Goal: Task Accomplishment & Management: Complete application form

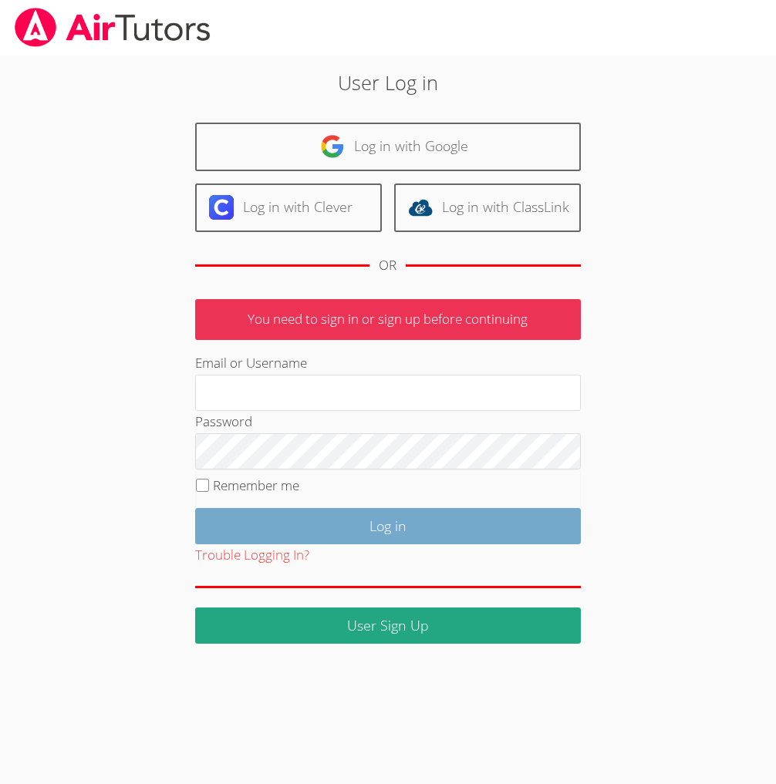
type input "brittanyatk13@yahoo.com"
click at [318, 544] on input "Log in" at bounding box center [387, 526] width 385 height 36
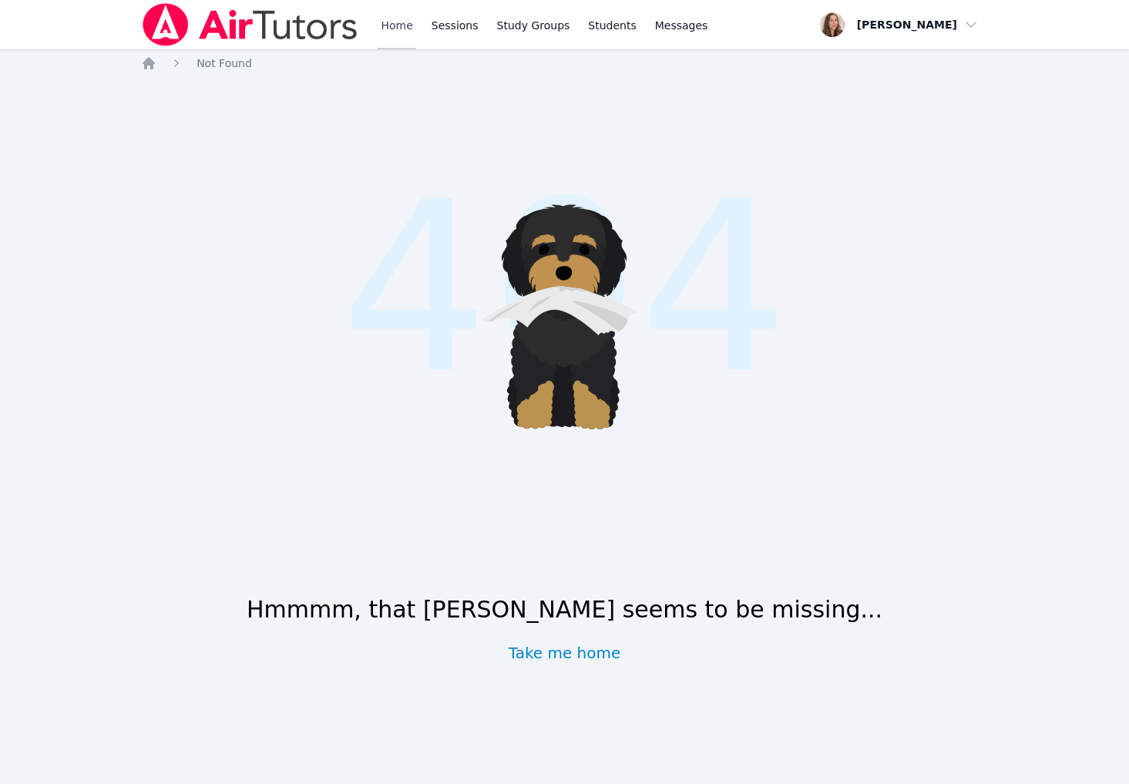
click at [416, 29] on link "Home" at bounding box center [397, 24] width 38 height 49
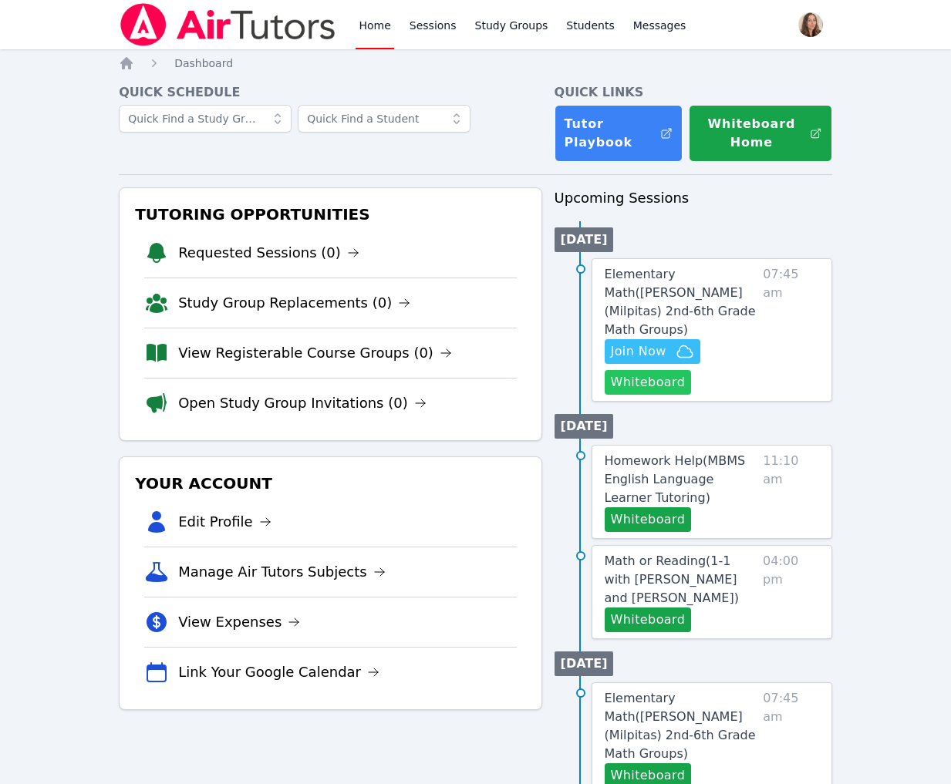
click at [689, 395] on button "Whiteboard" at bounding box center [647, 382] width 87 height 25
click at [694, 361] on icon "button" at bounding box center [684, 351] width 19 height 19
click at [715, 337] on span "Elementary Math ( Weller (Milpitas) 2nd-6th Grade Math Groups )" at bounding box center [679, 302] width 151 height 70
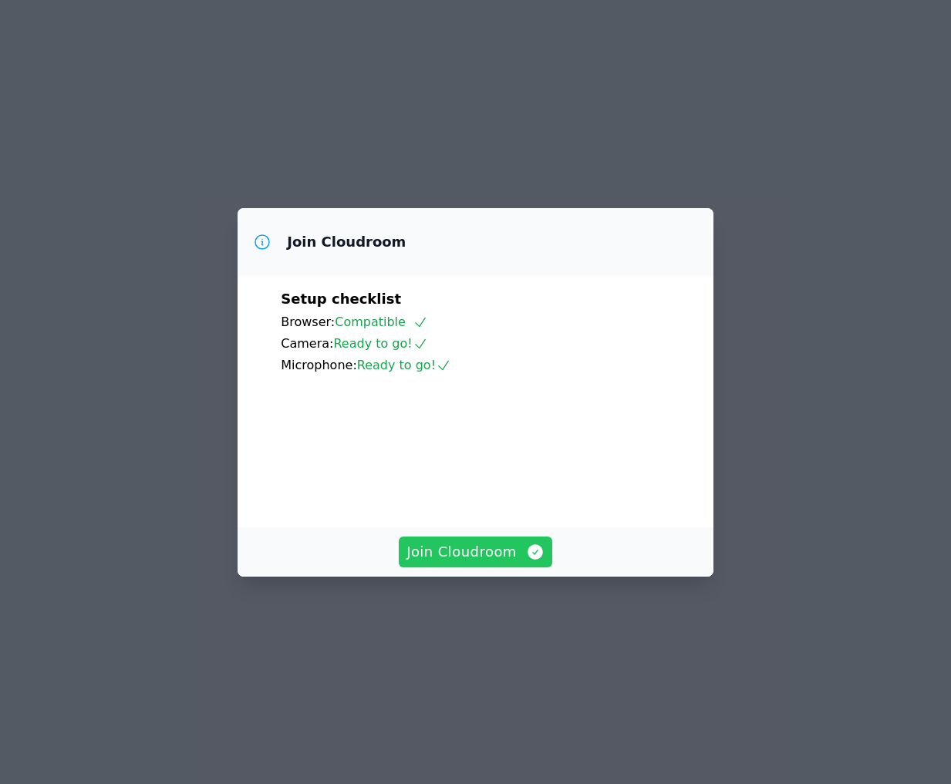
click at [493, 563] on span "Join Cloudroom" at bounding box center [475, 552] width 138 height 22
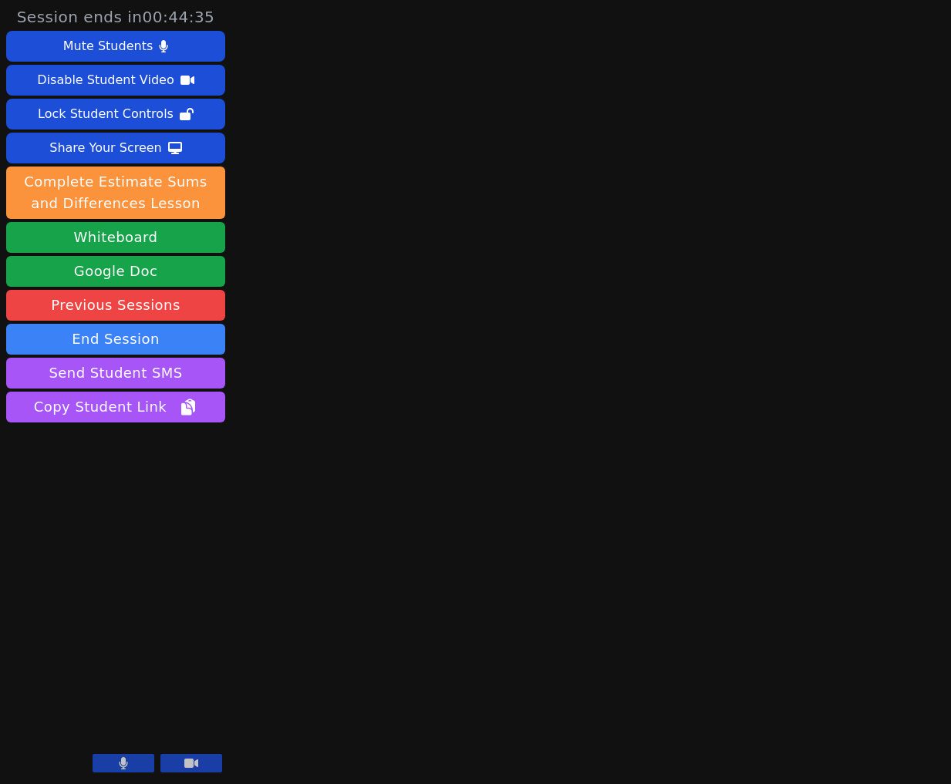
click at [584, 421] on main at bounding box center [591, 392] width 240 height 784
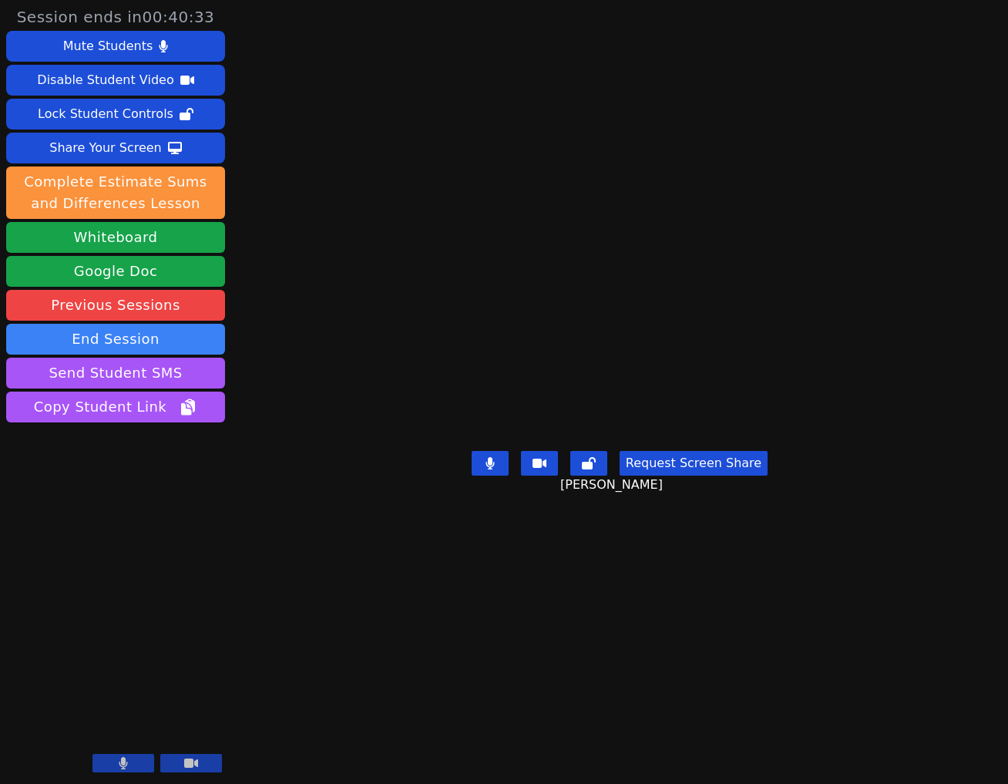
click at [487, 476] on button at bounding box center [490, 463] width 37 height 25
click at [483, 469] on icon at bounding box center [490, 463] width 15 height 12
click at [587, 321] on video at bounding box center [619, 361] width 231 height 167
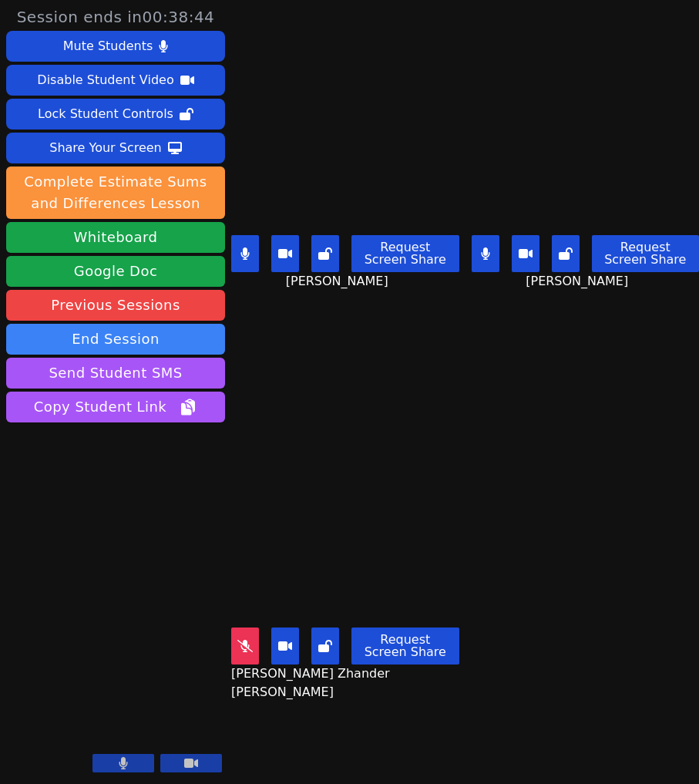
click at [471, 466] on main "Brielle Lee Request Screen Share Brielle Lee Ella Gunabe Request Screen Share E…" at bounding box center [465, 392] width 468 height 784
click at [241, 259] on button at bounding box center [245, 253] width 28 height 37
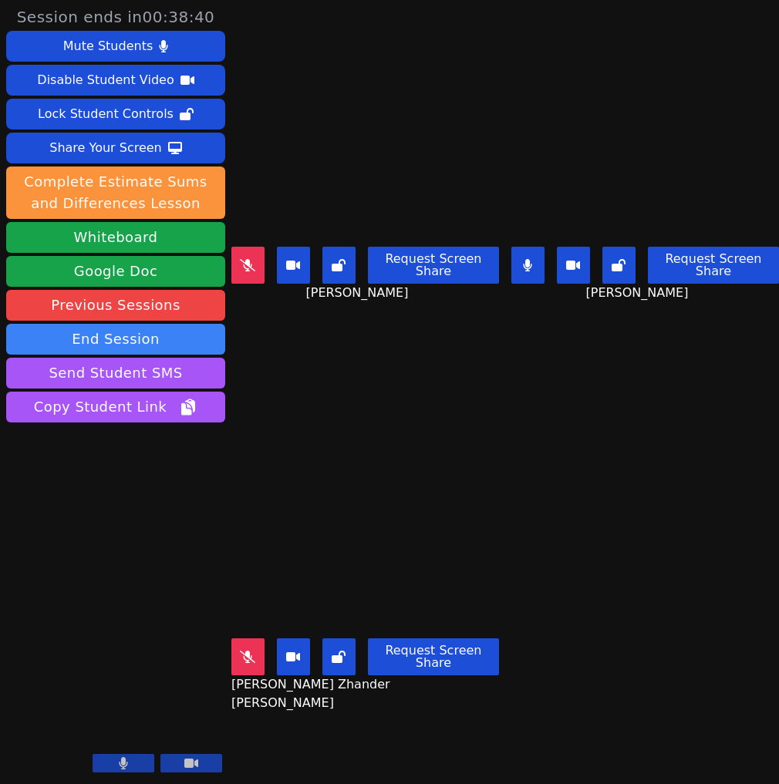
click at [578, 467] on main "Brielle Lee Request Screen Share Brielle Lee Ella Gunabe Request Screen Share E…" at bounding box center [504, 392] width 547 height 784
click at [245, 656] on icon at bounding box center [247, 657] width 15 height 12
click at [455, 541] on video at bounding box center [365, 557] width 268 height 150
click at [537, 275] on button at bounding box center [527, 265] width 33 height 37
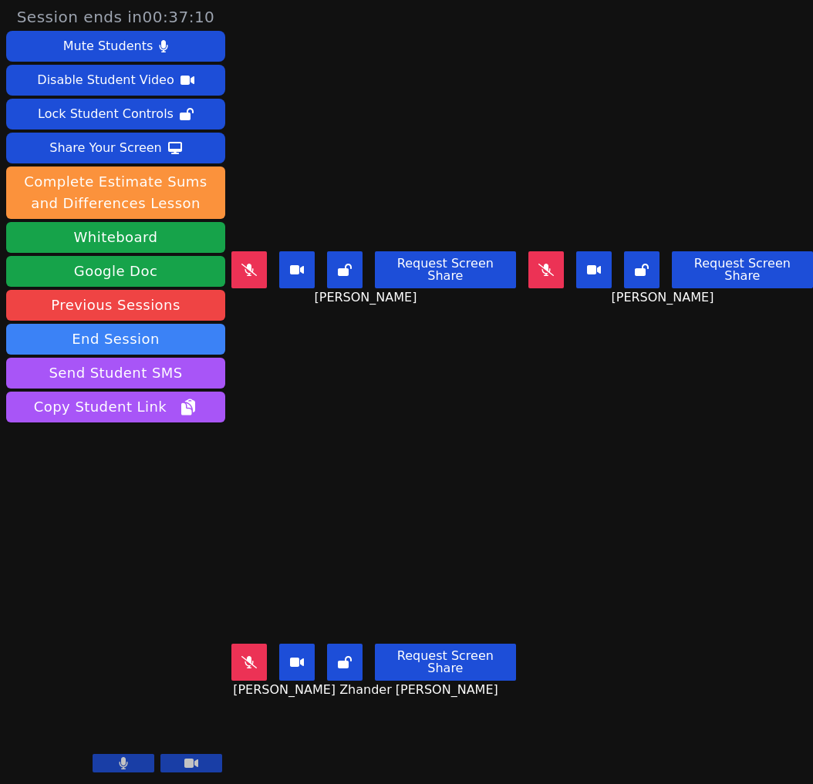
click at [789, 531] on main "Brielle Lee Request Screen Share Brielle Lee Ella Gunabe Request Screen Share E…" at bounding box center [521, 392] width 581 height 784
click at [254, 264] on icon at bounding box center [248, 270] width 15 height 12
click at [261, 656] on button at bounding box center [248, 662] width 35 height 37
click at [572, 567] on main "Brielle Lee Request Screen Share Brielle Lee Ella Gunabe Request Screen Share E…" at bounding box center [521, 392] width 581 height 784
click at [258, 265] on button at bounding box center [248, 269] width 35 height 37
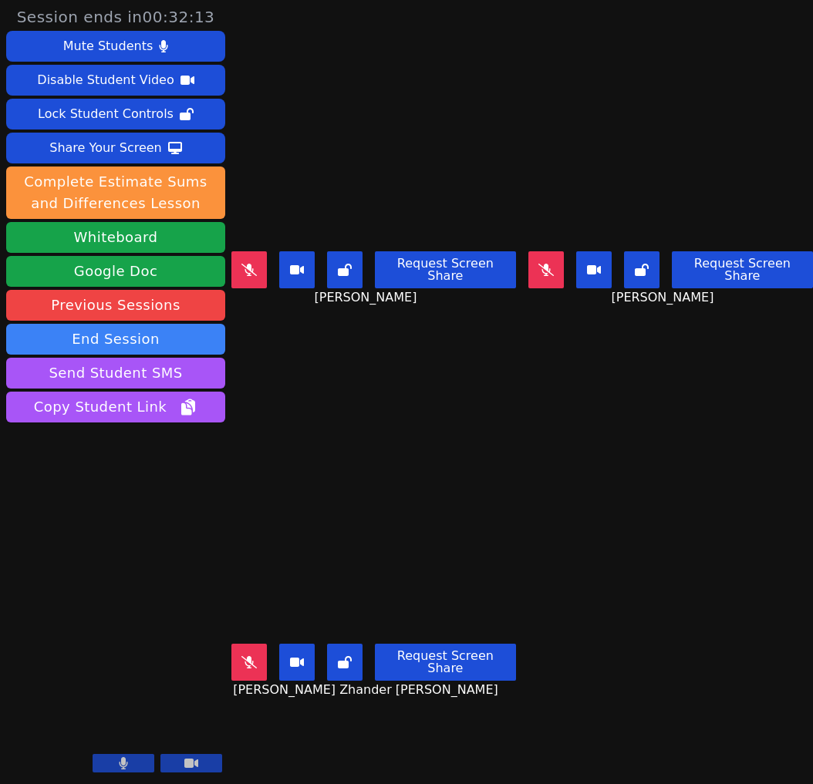
click at [255, 268] on icon at bounding box center [248, 270] width 15 height 12
click at [253, 264] on icon at bounding box center [248, 270] width 9 height 12
click at [244, 664] on icon at bounding box center [248, 662] width 15 height 12
click at [248, 659] on icon at bounding box center [248, 662] width 8 height 12
click at [266, 274] on button at bounding box center [248, 269] width 35 height 37
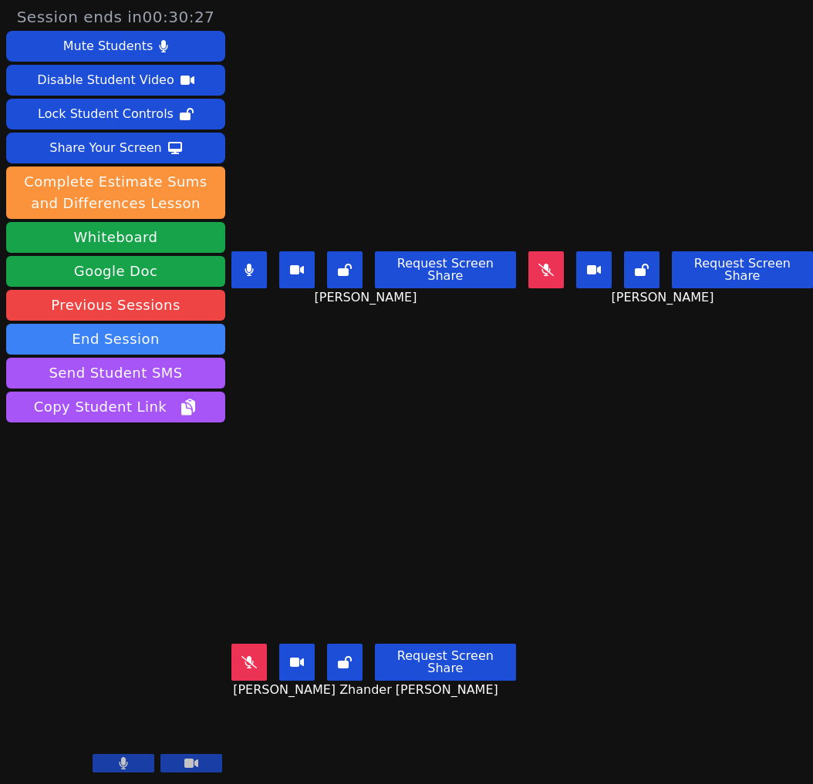
click at [227, 264] on aside "Session ends in 00:30:27 Mute Students Disable Student Video Lock Student Contr…" at bounding box center [115, 392] width 231 height 784
click at [251, 264] on icon at bounding box center [248, 270] width 8 height 12
click at [553, 270] on icon at bounding box center [545, 270] width 15 height 12
click at [247, 671] on button at bounding box center [248, 662] width 35 height 37
click at [250, 255] on button at bounding box center [248, 269] width 35 height 37
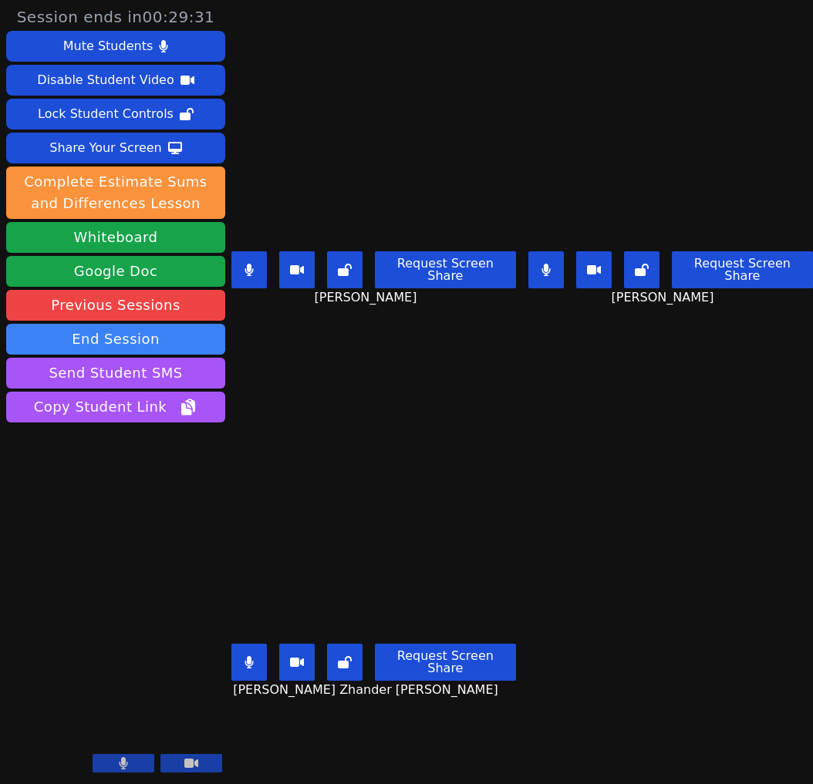
click at [256, 273] on button at bounding box center [248, 269] width 35 height 37
click at [258, 666] on button at bounding box center [248, 662] width 35 height 37
click at [540, 274] on button at bounding box center [545, 269] width 35 height 37
click at [564, 277] on button at bounding box center [545, 269] width 35 height 37
click at [247, 267] on icon at bounding box center [248, 270] width 15 height 12
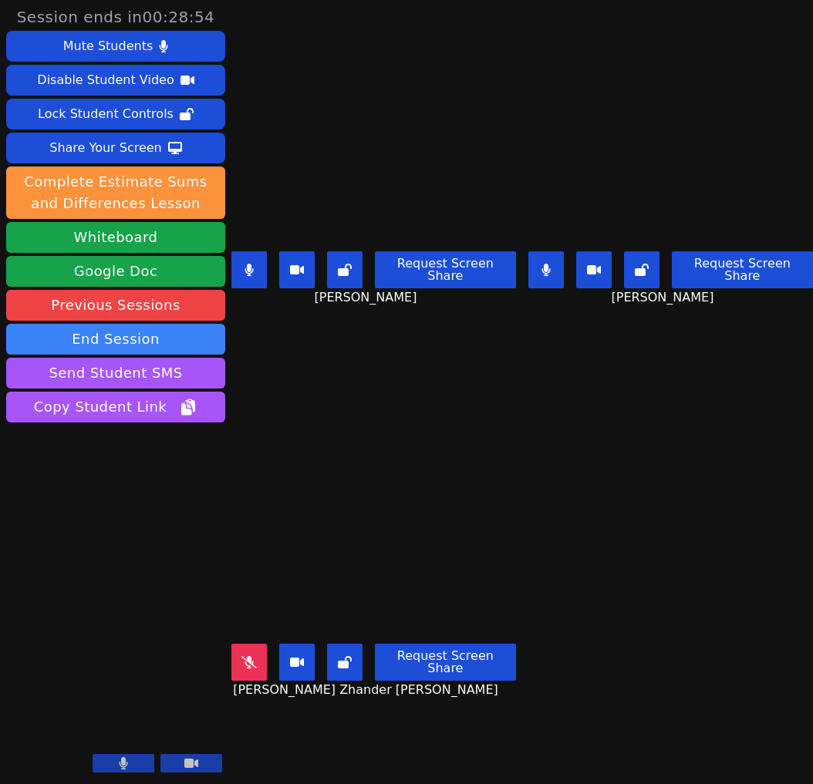
click at [563, 486] on main "Brielle Lee Request Screen Share Brielle Lee Ella Gunabe Request Screen Share E…" at bounding box center [521, 392] width 581 height 784
click at [557, 271] on button at bounding box center [545, 269] width 35 height 37
click at [254, 279] on button at bounding box center [248, 269] width 35 height 37
click at [554, 268] on icon at bounding box center [545, 270] width 15 height 12
click at [348, 396] on div "Stephen Zhander De Guzman Request Screen Share Stephen Zhander De Guzman" at bounding box center [373, 588] width 284 height 392
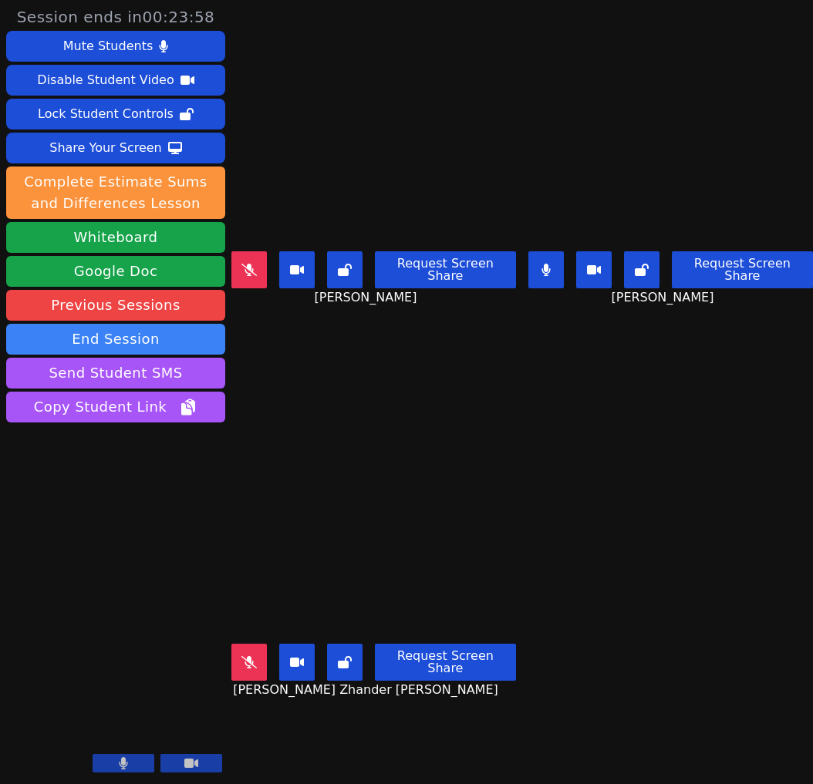
click at [550, 264] on icon at bounding box center [545, 270] width 9 height 12
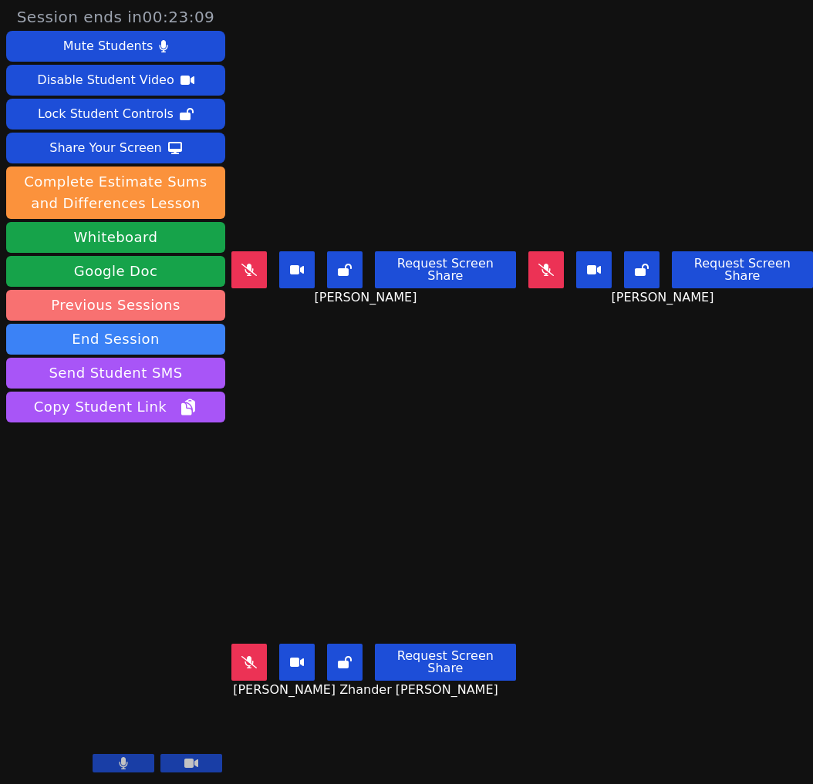
click at [189, 321] on link "Previous Sessions" at bounding box center [115, 305] width 219 height 31
click at [260, 258] on button at bounding box center [248, 269] width 35 height 37
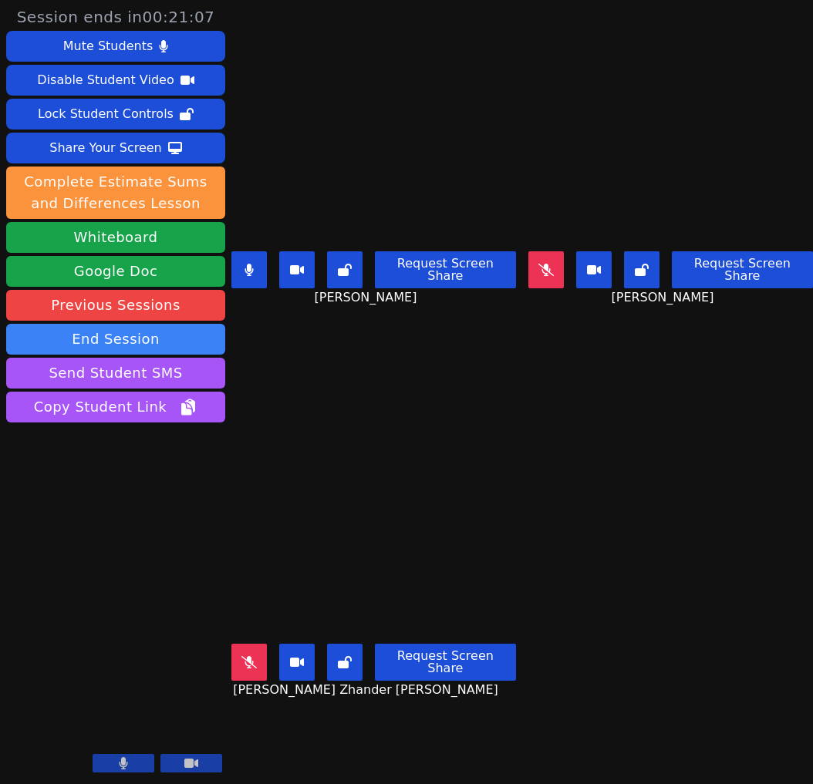
click at [263, 270] on button at bounding box center [248, 269] width 35 height 37
click at [564, 271] on button at bounding box center [545, 269] width 35 height 37
click at [617, 516] on main "Brielle Lee Request Screen Share Brielle Lee Ella Gunabe Request Screen Share E…" at bounding box center [521, 392] width 581 height 784
click at [557, 262] on button at bounding box center [545, 269] width 35 height 37
click at [253, 265] on icon at bounding box center [248, 270] width 15 height 12
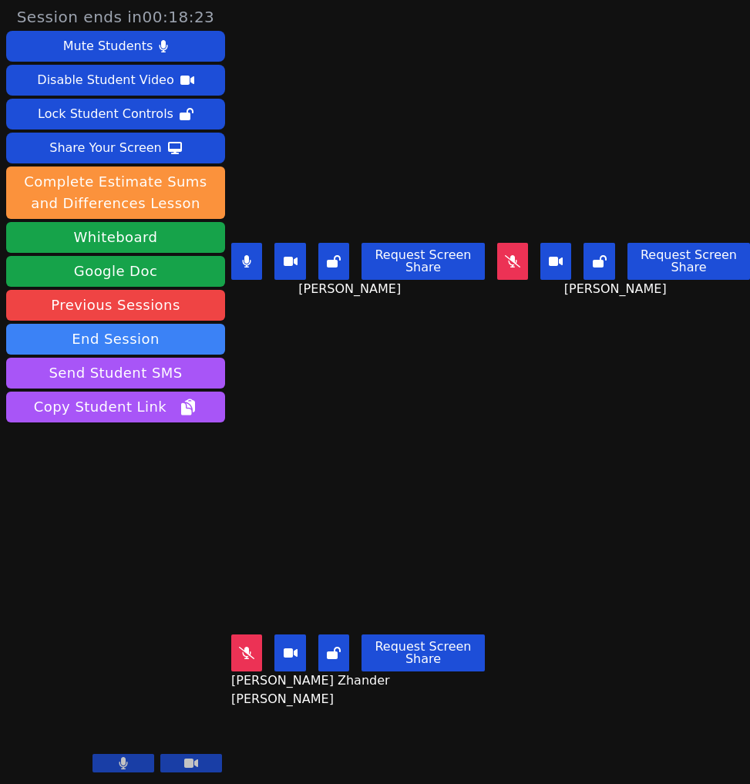
click at [242, 647] on icon at bounding box center [246, 653] width 15 height 12
click at [249, 267] on button at bounding box center [246, 261] width 31 height 37
click at [246, 661] on button at bounding box center [246, 652] width 31 height 37
click at [239, 647] on icon at bounding box center [246, 653] width 15 height 12
click at [254, 652] on button at bounding box center [246, 652] width 31 height 37
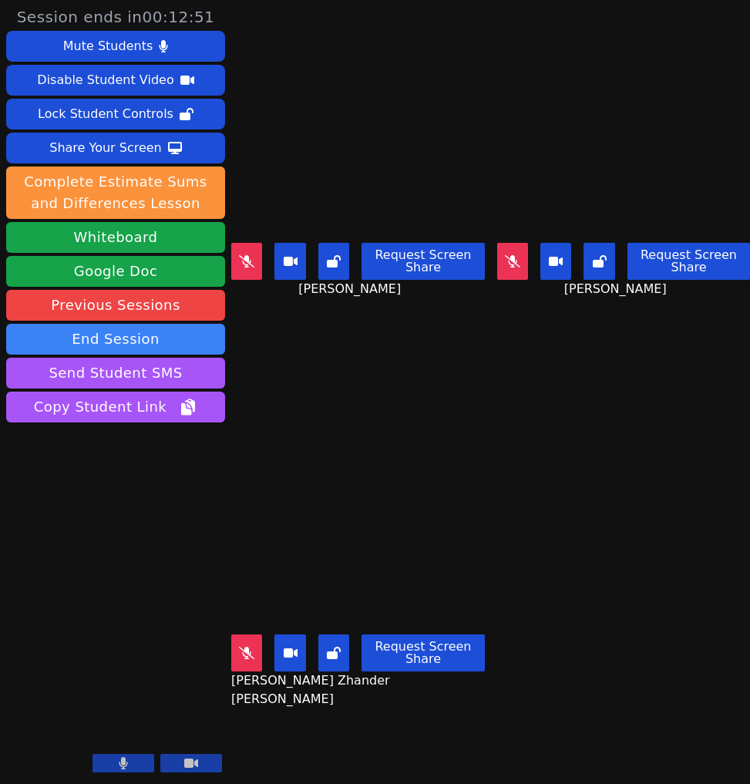
click at [246, 657] on icon at bounding box center [246, 653] width 15 height 12
click at [533, 597] on main "Brielle Lee Request Screen Share Brielle Lee Ella Gunabe Request Screen Share E…" at bounding box center [490, 392] width 519 height 784
click at [246, 654] on icon at bounding box center [247, 653] width 8 height 12
click at [545, 509] on main "Brielle Lee Request Screen Share Brielle Lee Ella Gunabe Request Screen Share E…" at bounding box center [490, 392] width 519 height 784
click at [250, 248] on button at bounding box center [246, 261] width 31 height 37
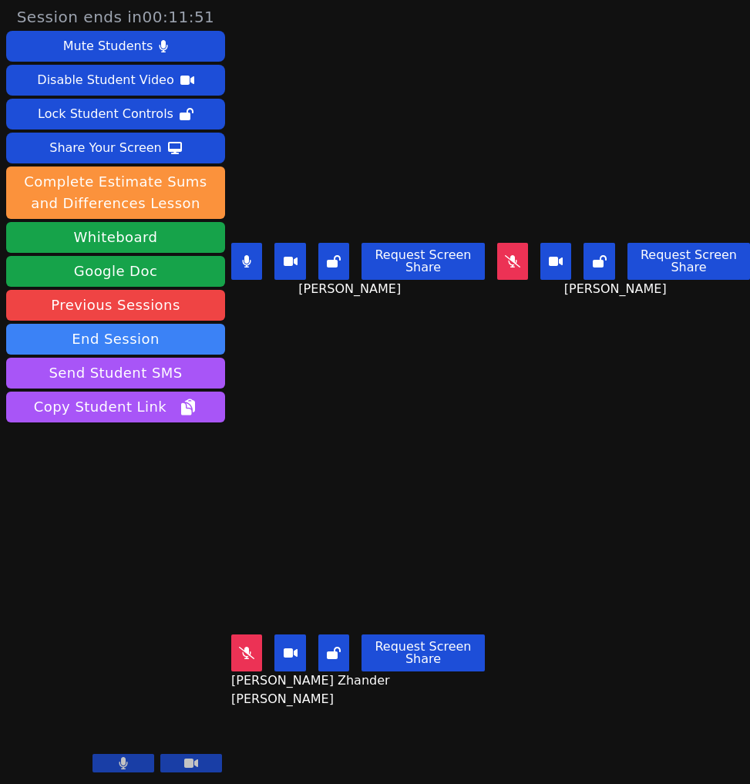
click at [251, 267] on button at bounding box center [246, 261] width 31 height 37
click at [260, 252] on button at bounding box center [246, 261] width 31 height 37
click at [346, 395] on div "Stephen Zhander De Guzman Request Screen Share Stephen Zhander De Guzman" at bounding box center [358, 588] width 254 height 392
click at [254, 247] on button at bounding box center [246, 261] width 31 height 37
click at [457, 450] on div "Stephen Zhander De Guzman Request Screen Share Stephen Zhander De Guzman" at bounding box center [358, 588] width 254 height 392
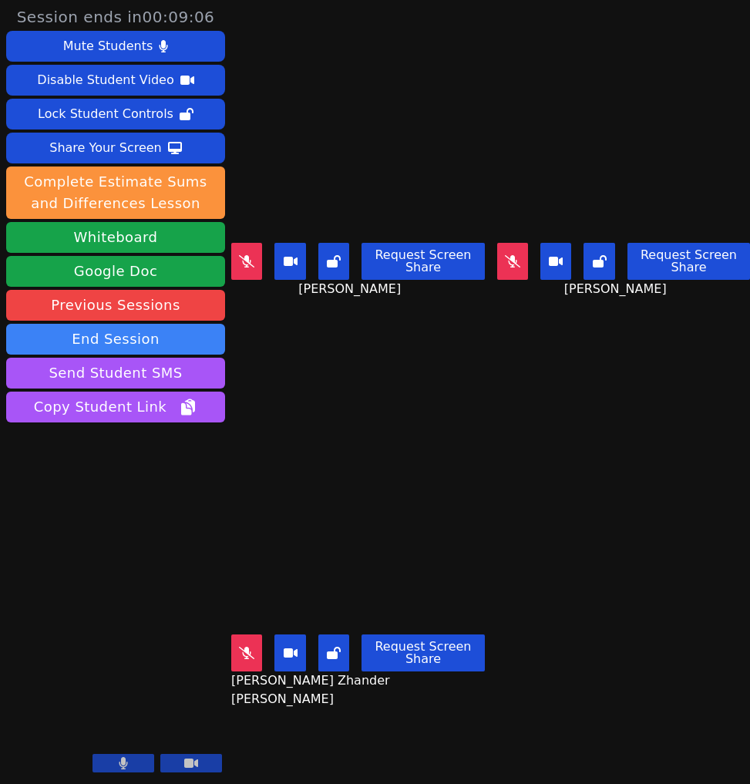
click at [500, 263] on button at bounding box center [512, 261] width 31 height 37
click at [254, 269] on button at bounding box center [246, 261] width 31 height 37
click at [247, 657] on icon at bounding box center [246, 653] width 15 height 12
click at [516, 264] on icon at bounding box center [512, 261] width 9 height 12
click at [248, 257] on icon at bounding box center [246, 261] width 9 height 12
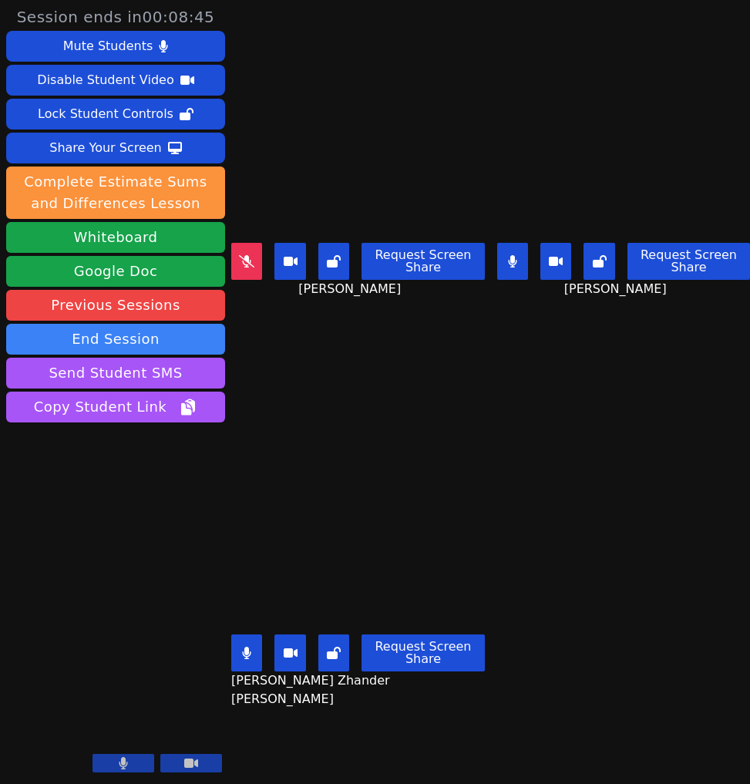
click at [247, 648] on icon at bounding box center [247, 653] width 8 height 12
click at [513, 261] on icon at bounding box center [512, 261] width 15 height 12
click at [513, 261] on icon at bounding box center [512, 261] width 8 height 12
click at [253, 267] on icon at bounding box center [246, 261] width 15 height 12
click at [261, 265] on div "Request Screen Share" at bounding box center [358, 261] width 254 height 37
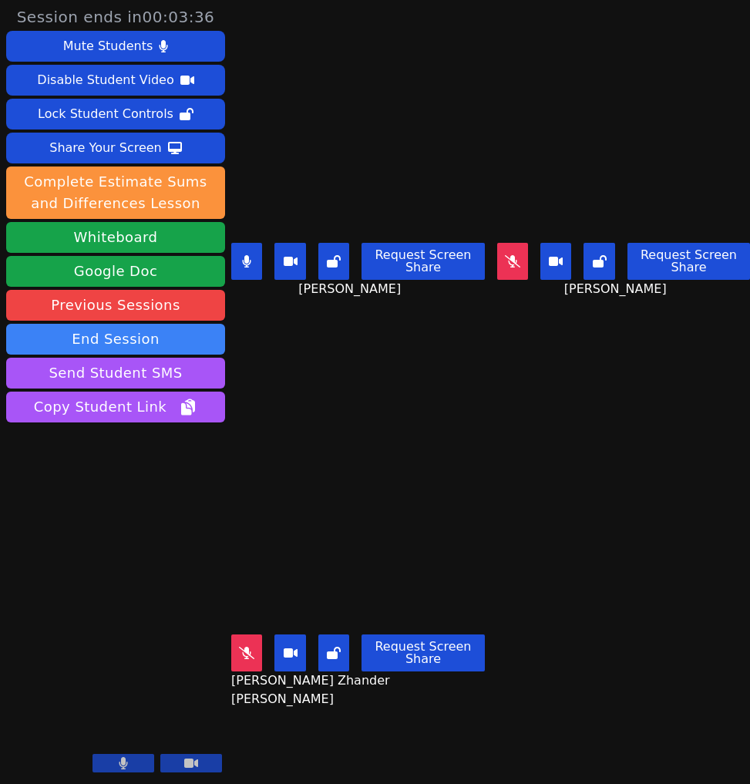
click at [246, 268] on button at bounding box center [246, 261] width 31 height 37
click at [247, 257] on icon at bounding box center [246, 261] width 15 height 12
click at [256, 260] on button at bounding box center [246, 261] width 31 height 37
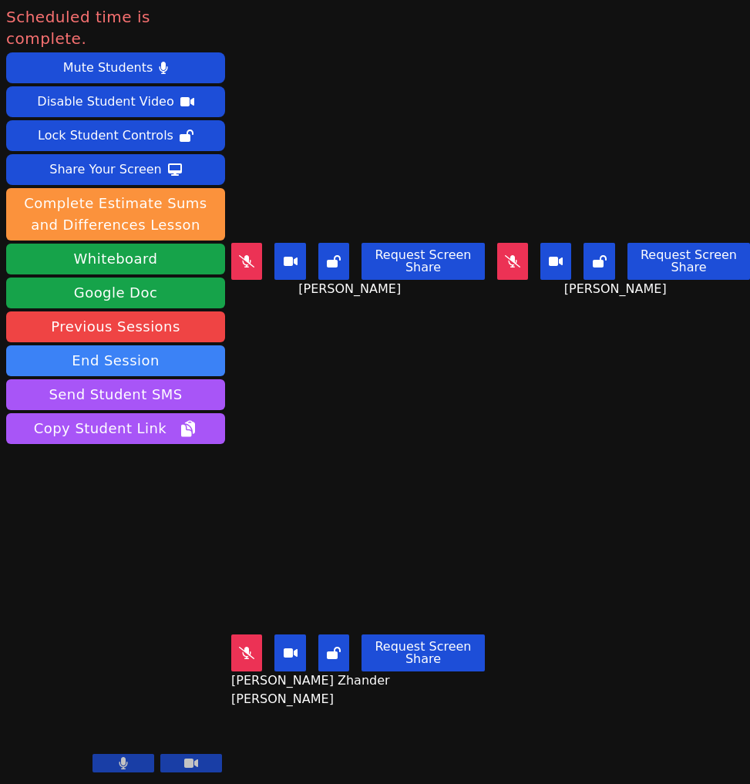
click at [517, 248] on button at bounding box center [512, 261] width 31 height 37
click at [247, 269] on button at bounding box center [246, 261] width 31 height 37
click at [253, 640] on button at bounding box center [246, 652] width 31 height 37
click at [519, 445] on main "Brielle Lee Request Screen Share Brielle Lee Ella Gunabe Request Screen Share E…" at bounding box center [490, 392] width 519 height 784
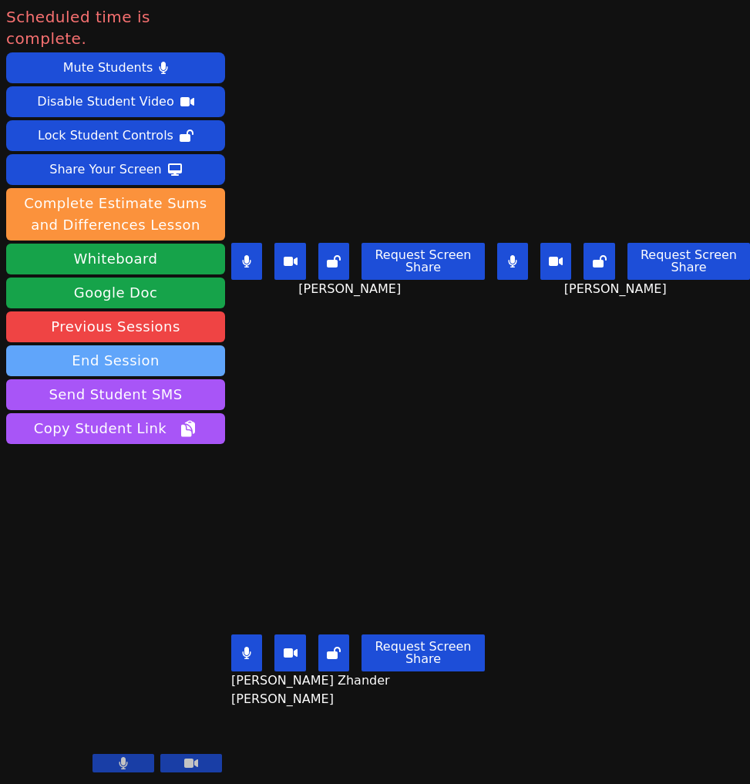
click at [186, 376] on button "End Session" at bounding box center [115, 360] width 219 height 31
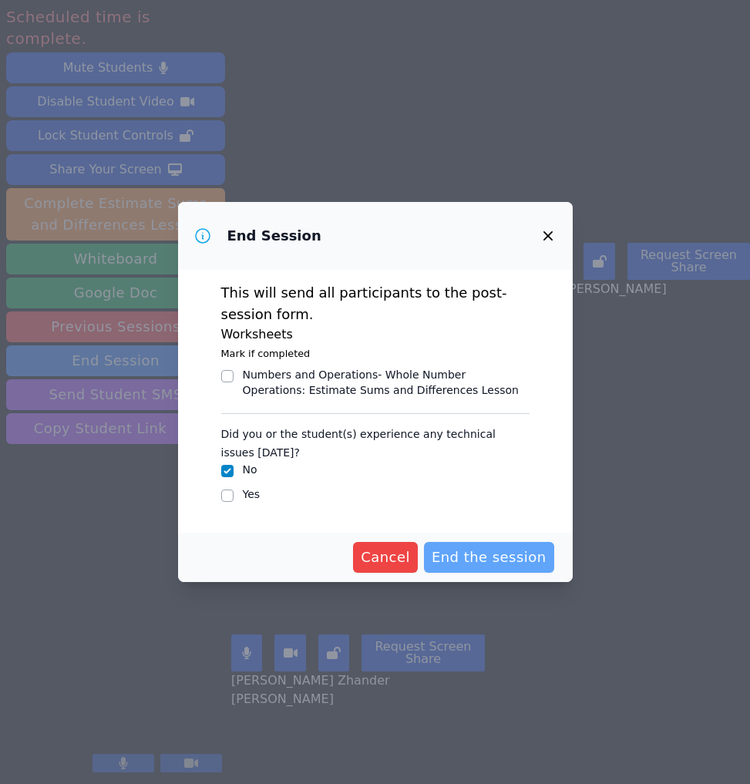
click at [491, 568] on span "End the session" at bounding box center [489, 558] width 115 height 22
click at [380, 568] on span "Cancel" at bounding box center [360, 558] width 49 height 22
click at [557, 227] on icon "button" at bounding box center [548, 236] width 19 height 19
click at [567, 217] on button "button" at bounding box center [548, 235] width 37 height 37
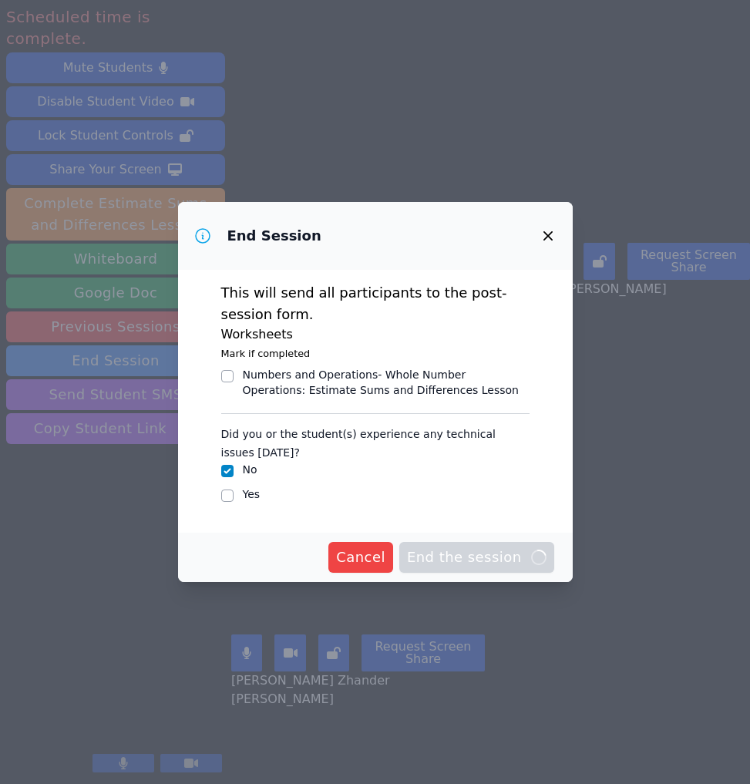
click at [377, 568] on span "Cancel" at bounding box center [360, 558] width 49 height 22
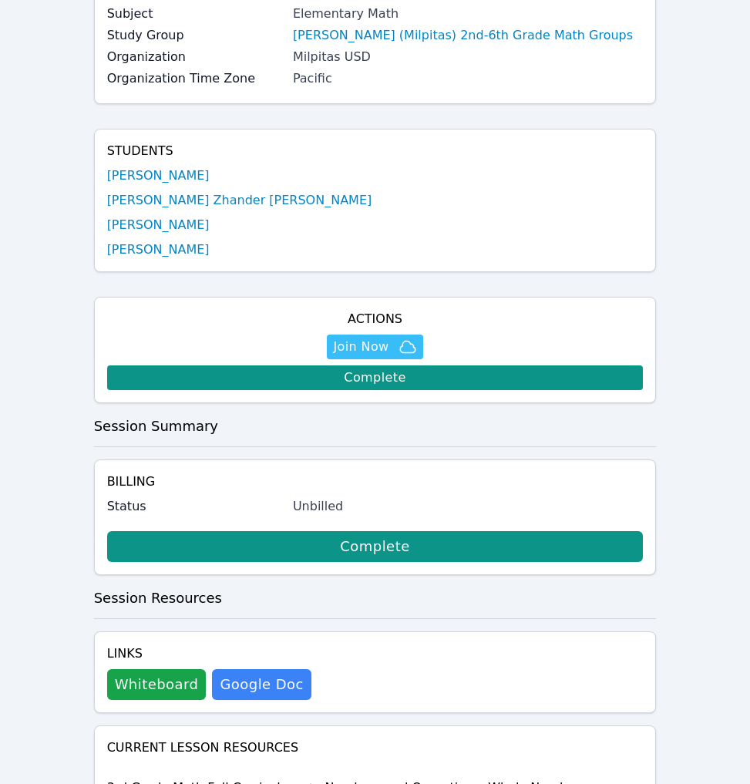
scroll to position [227, 0]
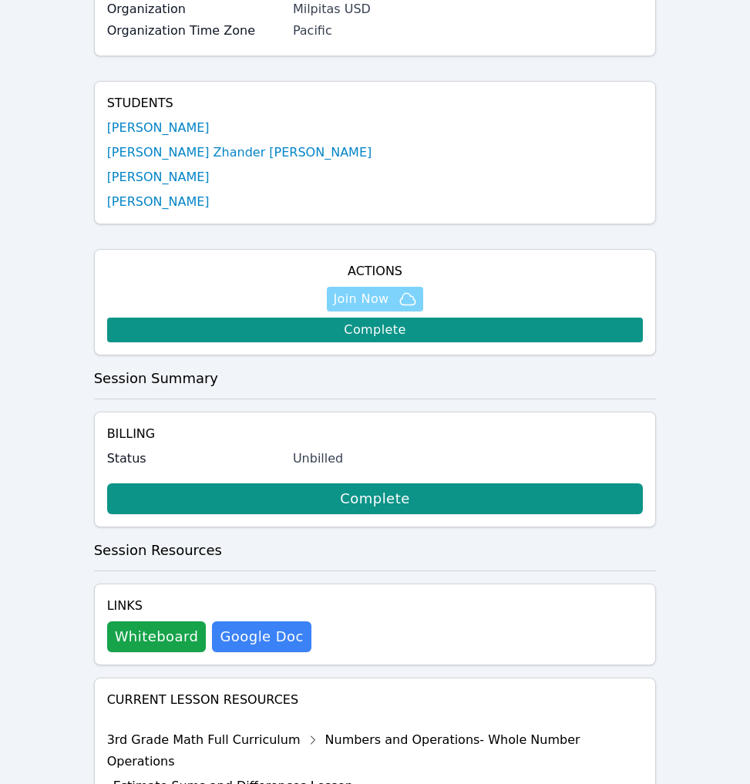
click at [371, 308] on span "Join Now" at bounding box center [361, 299] width 56 height 19
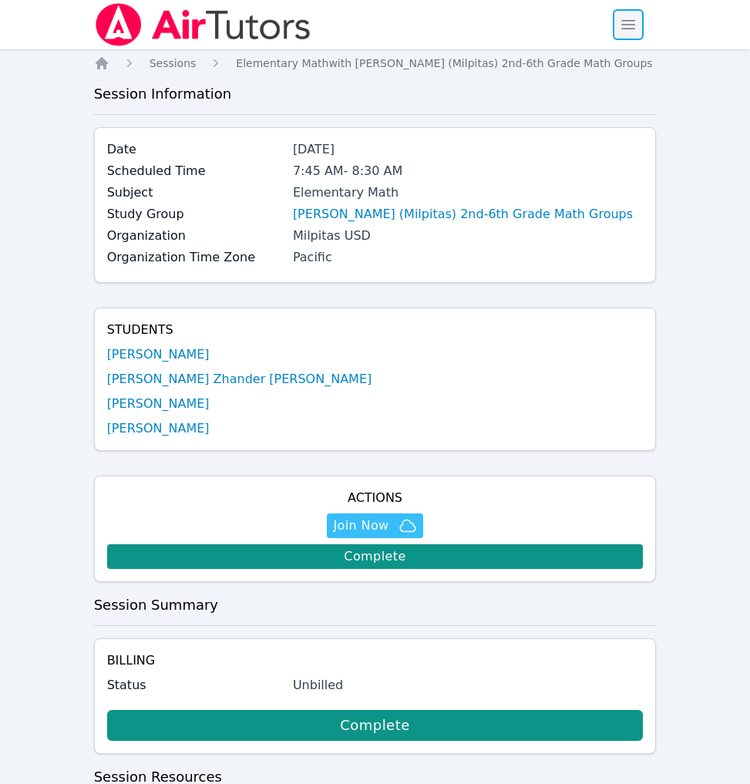
click at [611, 39] on span "button" at bounding box center [628, 25] width 34 height 34
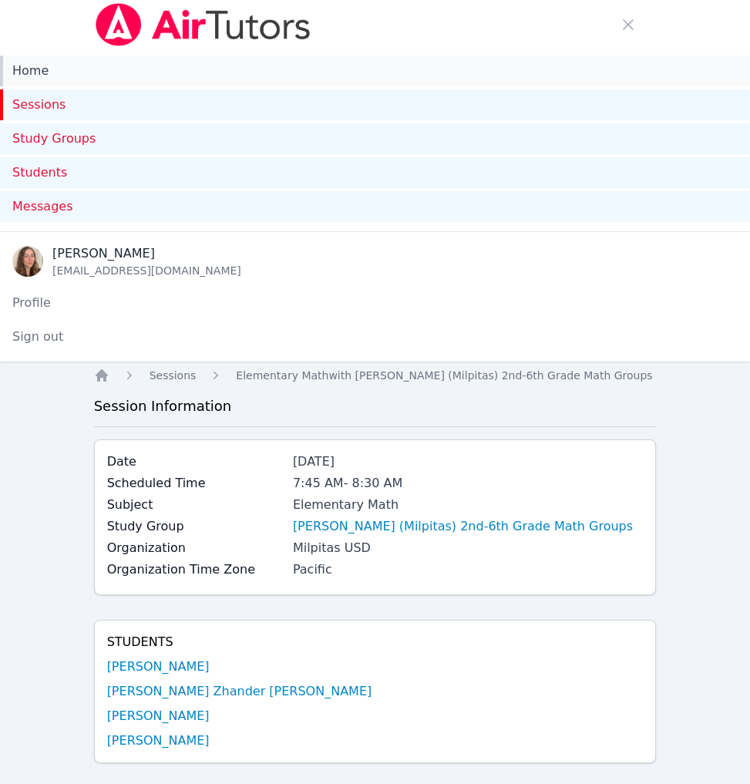
click at [380, 86] on link "Home" at bounding box center [375, 71] width 750 height 31
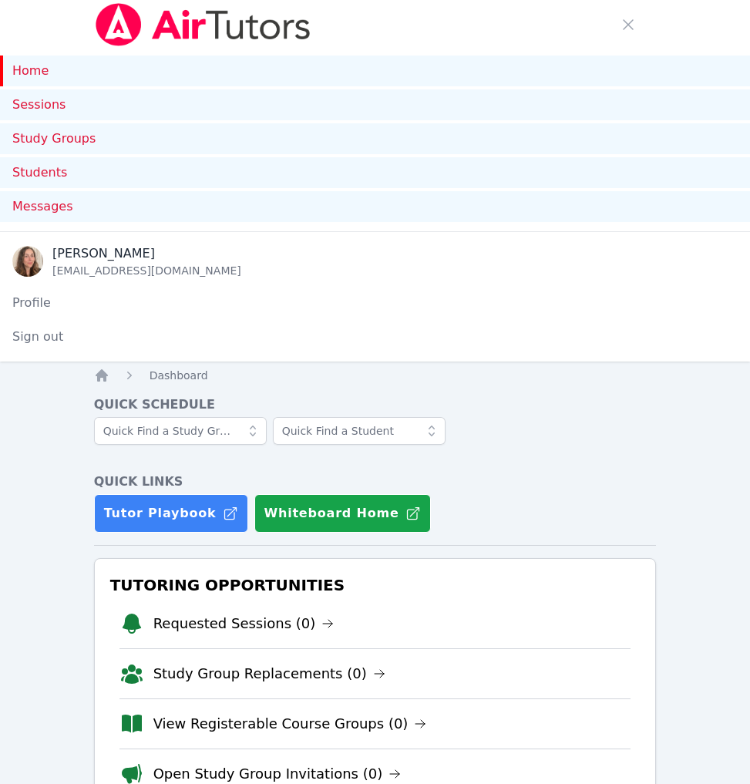
click at [512, 414] on h4 "Quick Schedule" at bounding box center [375, 404] width 563 height 19
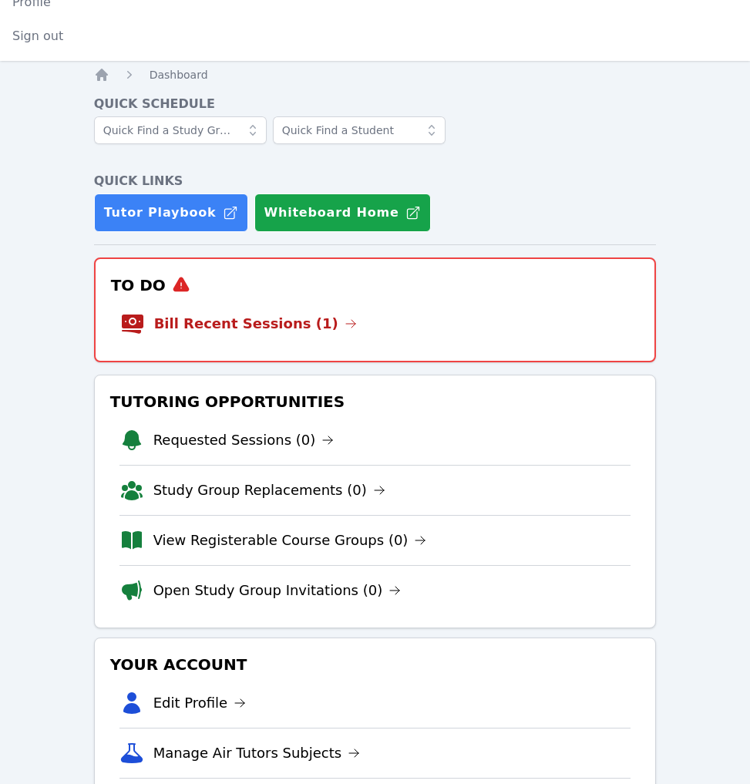
scroll to position [311, 0]
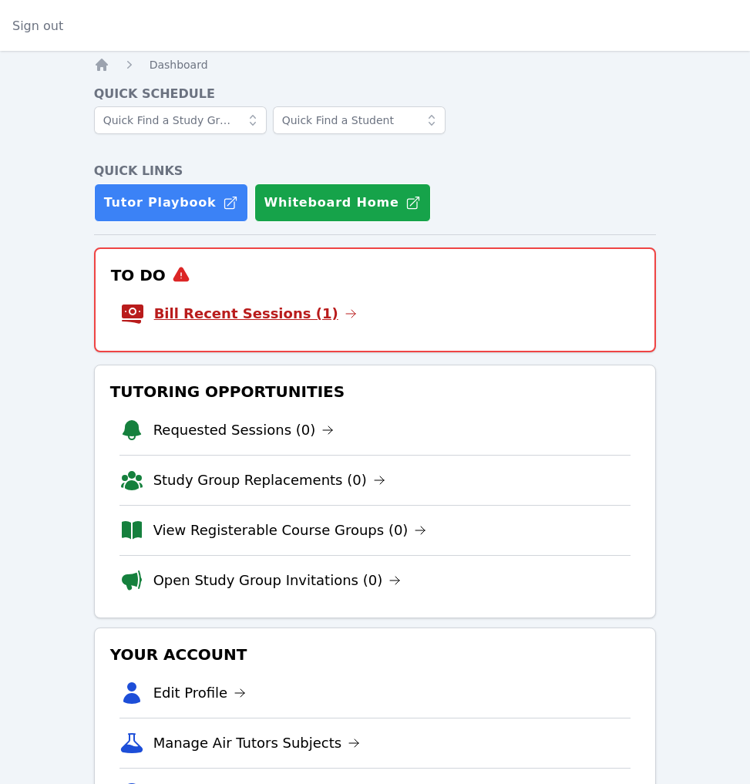
click at [278, 325] on link "Bill Recent Sessions (1)" at bounding box center [255, 314] width 203 height 22
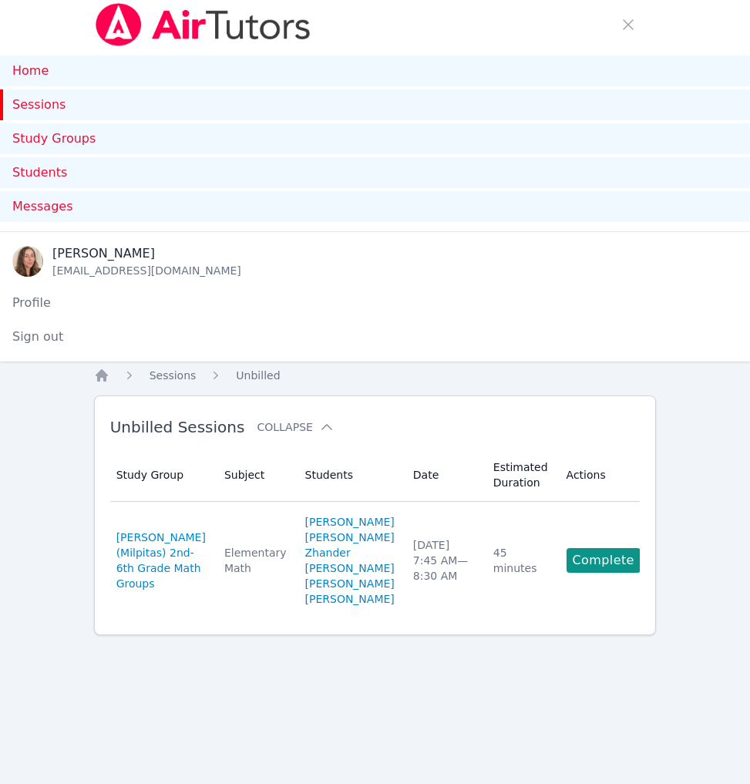
click at [484, 502] on th "Estimated Duration" at bounding box center [520, 475] width 73 height 53
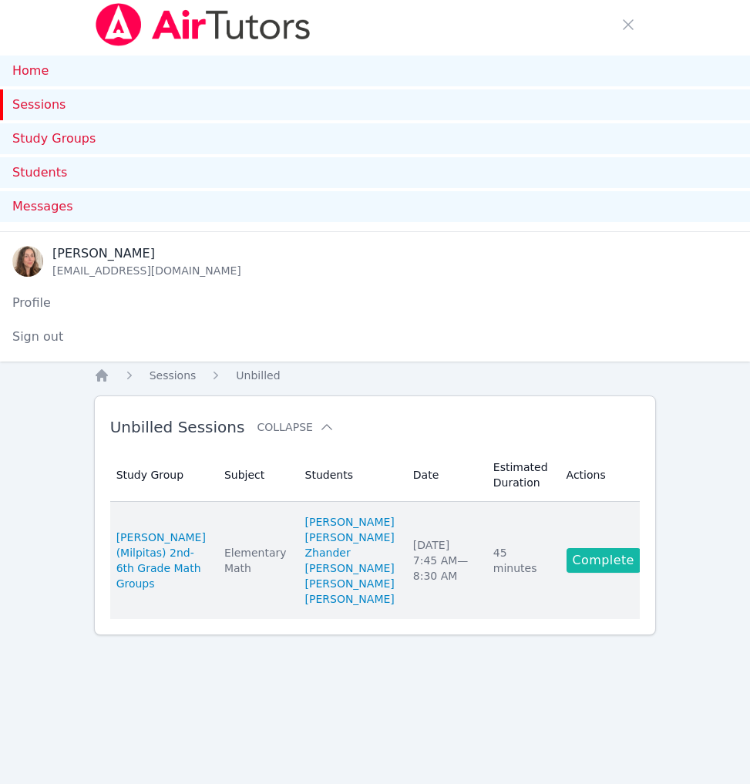
click at [577, 573] on link "Complete" at bounding box center [604, 560] width 74 height 25
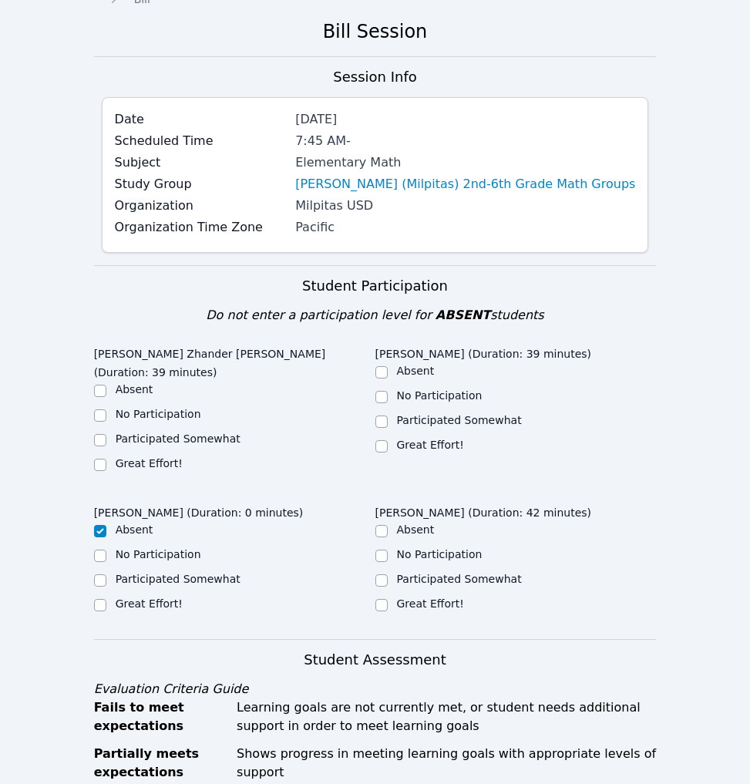
scroll to position [450, 0]
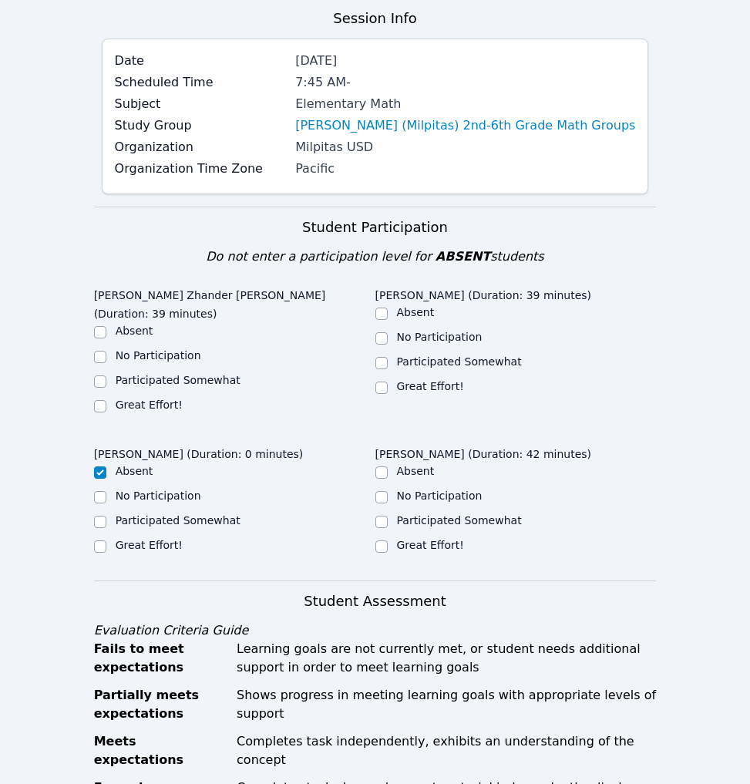
click at [152, 411] on label "Great Effort!" at bounding box center [149, 405] width 67 height 12
click at [106, 412] on input "Great Effort!" at bounding box center [100, 406] width 12 height 12
checkbox input "true"
click at [416, 392] on label "Great Effort!" at bounding box center [430, 386] width 67 height 12
click at [388, 394] on input "Great Effort!" at bounding box center [381, 388] width 12 height 12
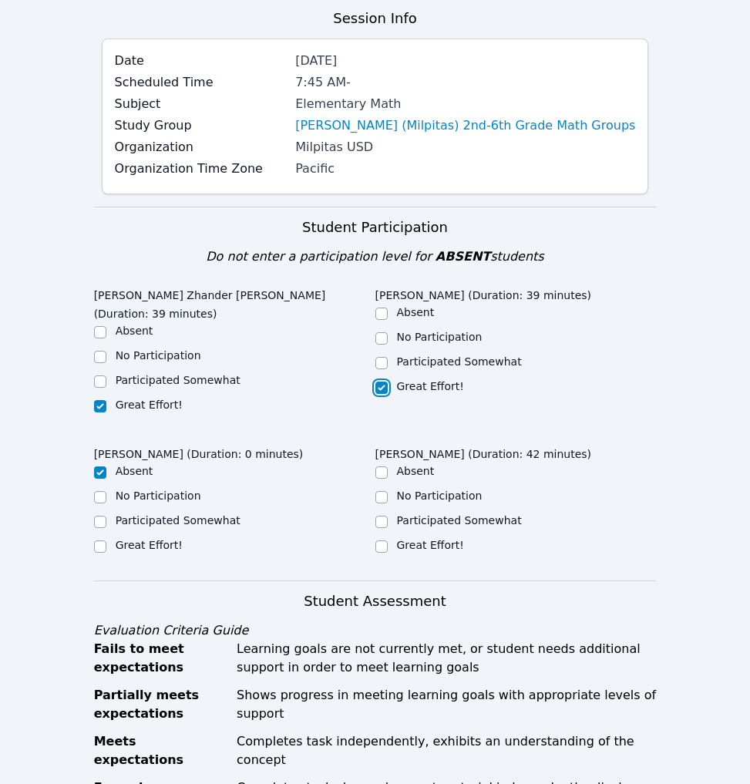
checkbox input "true"
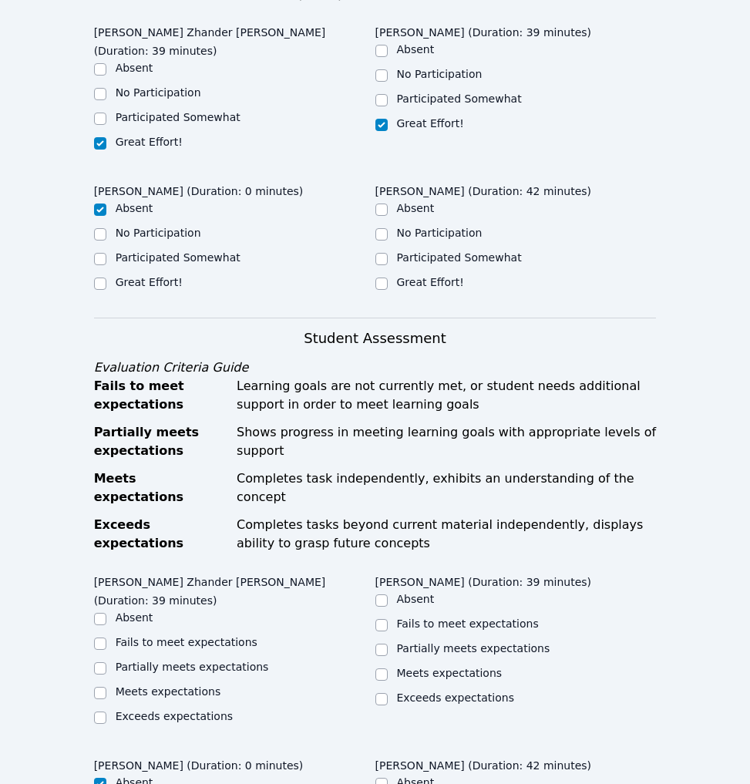
click at [429, 264] on label "Participated Somewhat" at bounding box center [459, 257] width 125 height 12
click at [388, 265] on input "Participated Somewhat" at bounding box center [381, 259] width 12 height 12
checkbox input "true"
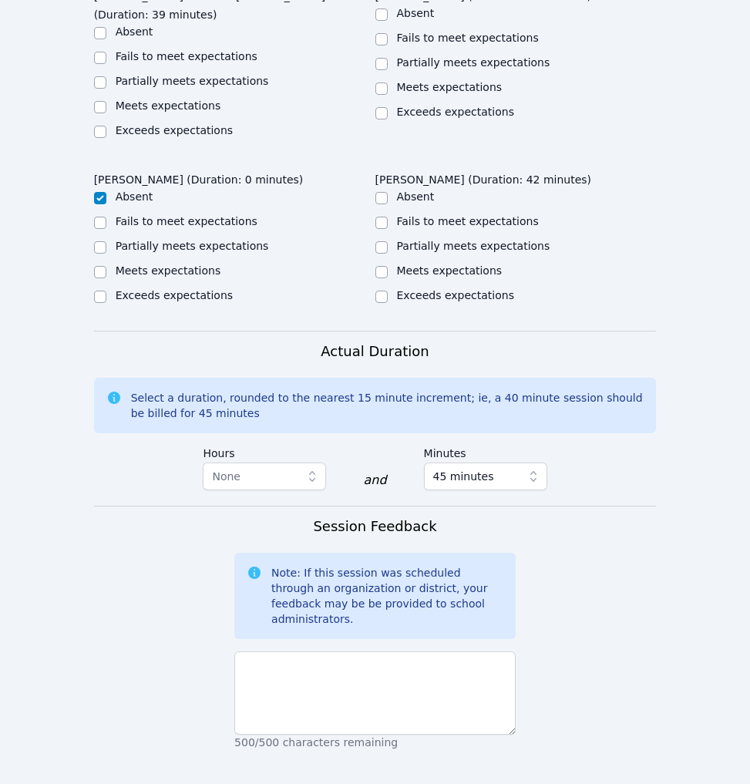
scroll to position [1372, 0]
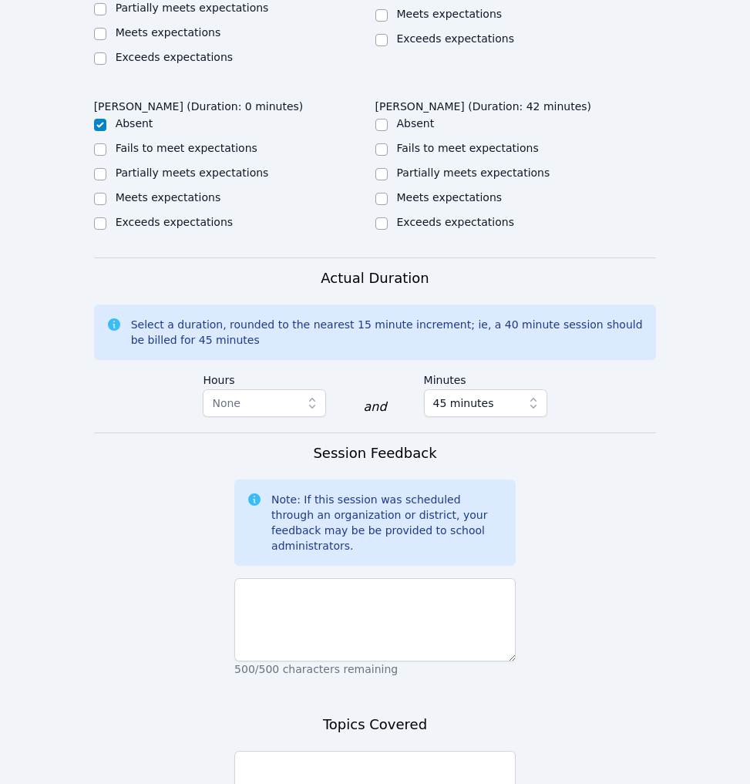
click at [159, 14] on label "Partially meets expectations" at bounding box center [192, 8] width 153 height 12
click at [106, 15] on input "Partially meets expectations" at bounding box center [100, 9] width 12 height 12
checkbox input "true"
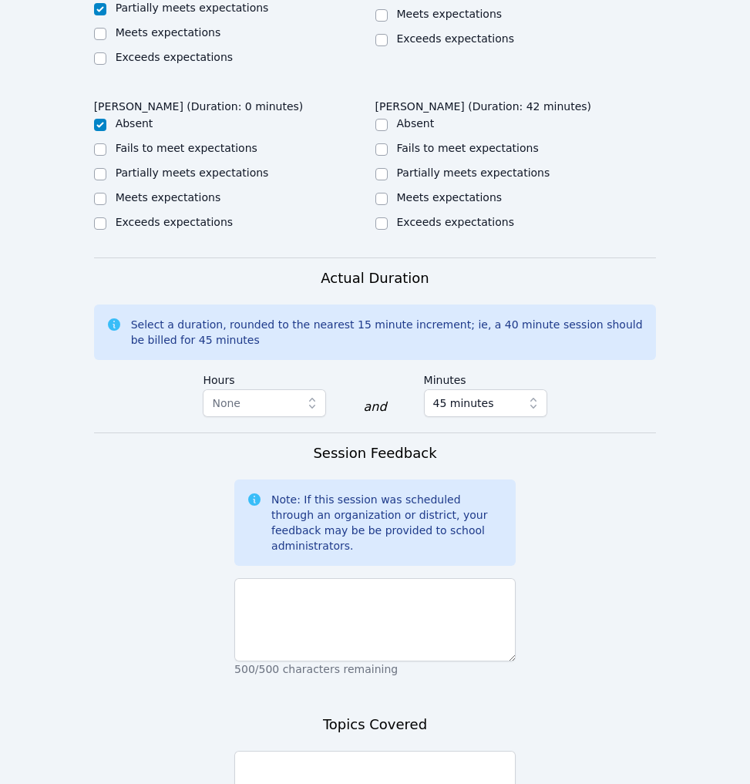
checkbox input "true"
click at [380, 180] on input "Partially meets expectations" at bounding box center [381, 174] width 12 height 12
checkbox input "true"
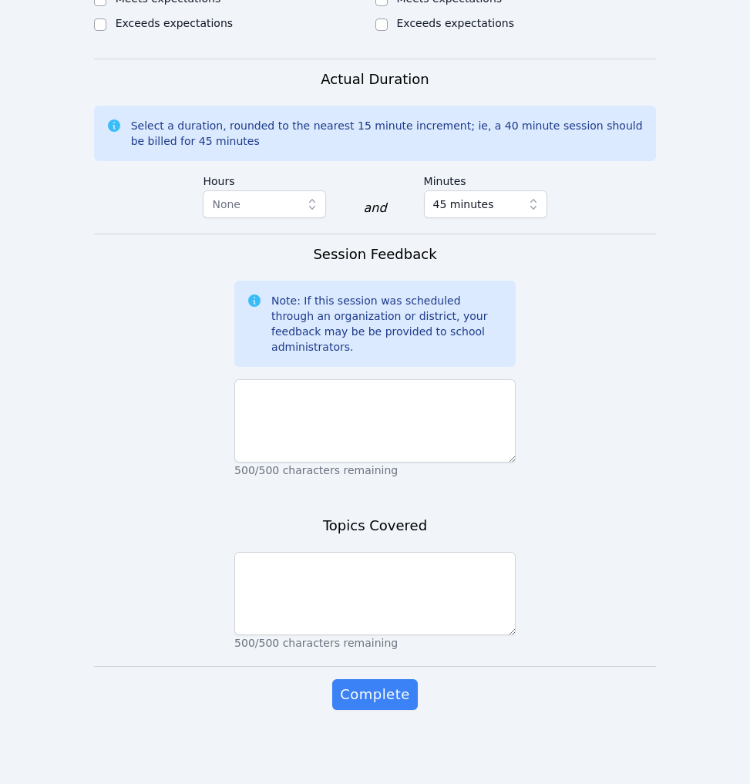
scroll to position [1821, 0]
click at [325, 463] on textarea at bounding box center [374, 420] width 281 height 83
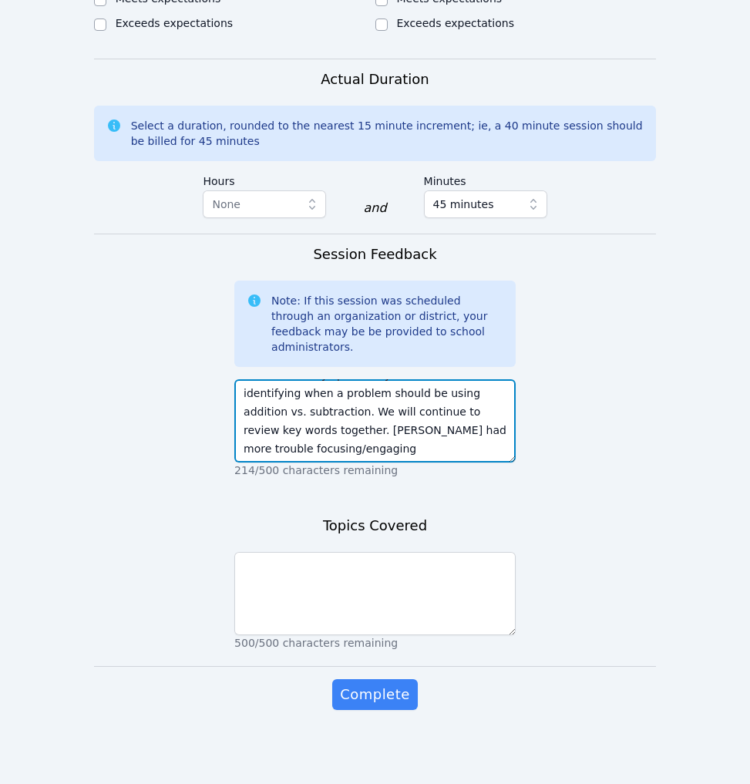
scroll to position [82, 0]
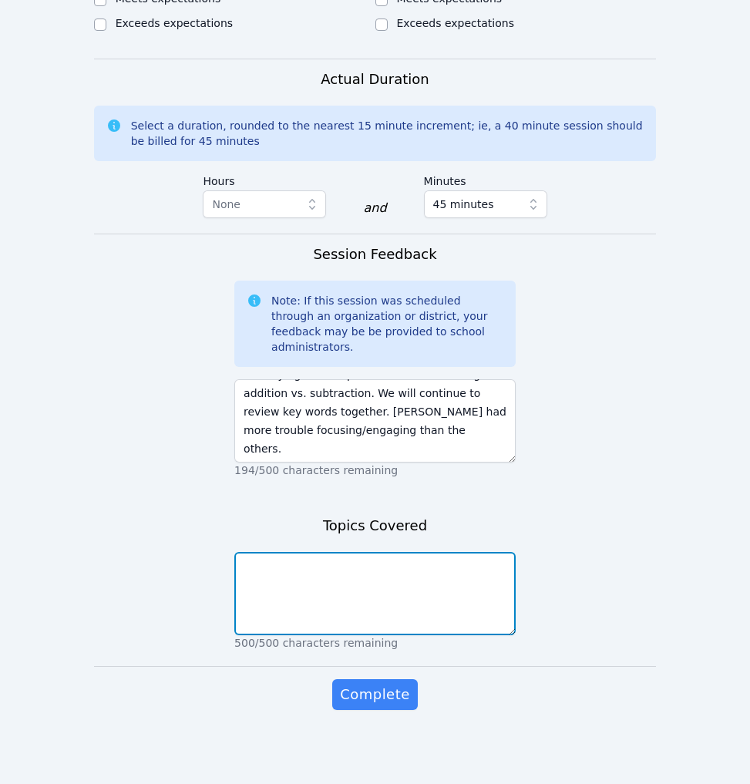
click at [385, 552] on textarea at bounding box center [374, 593] width 281 height 83
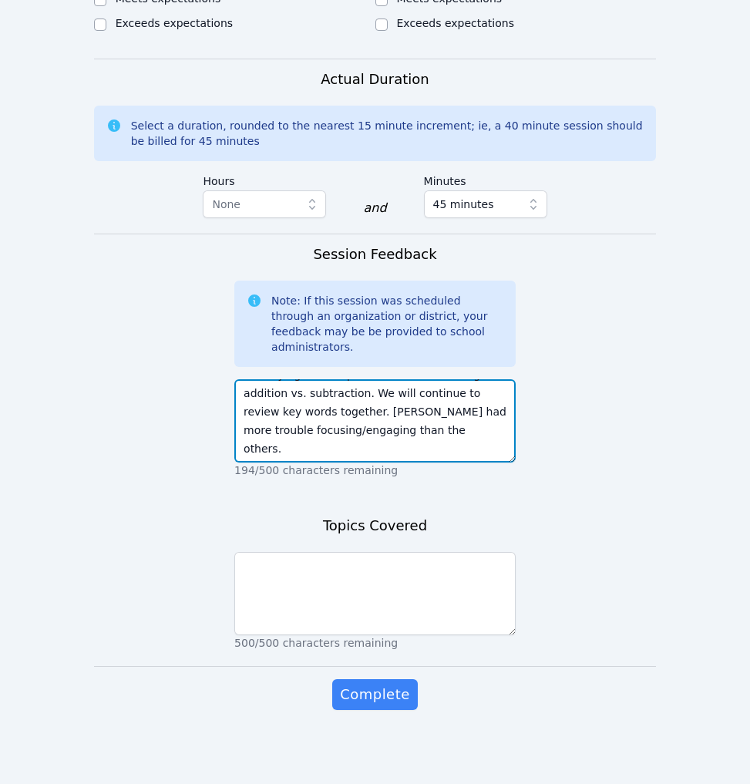
click at [451, 379] on textarea "Students do a nice job with the problems when prompted/scaffolded, but struggle…" at bounding box center [374, 420] width 281 height 83
type textarea "Students do a nice job with the problems when prompted/scaffolded, but struggle…"
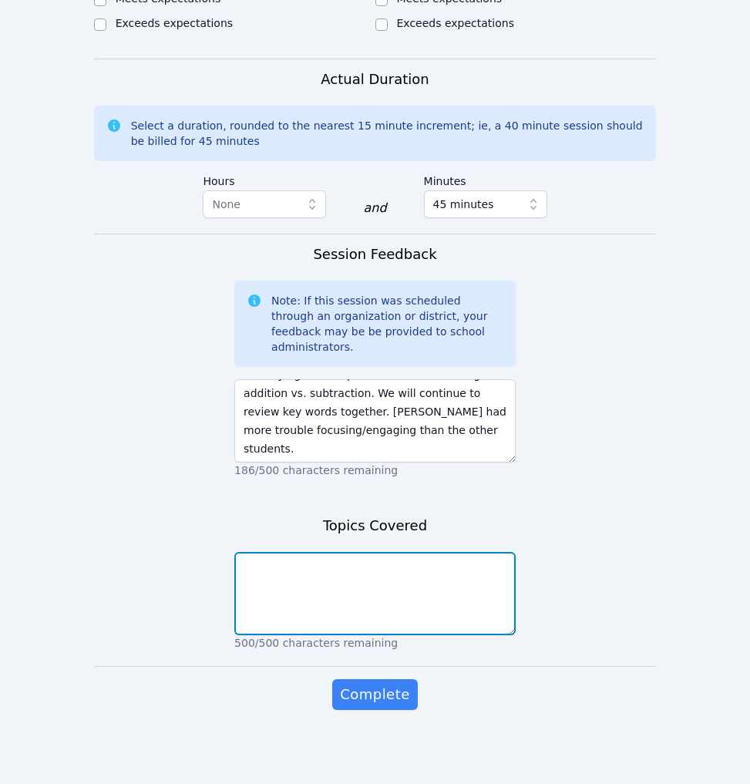
click at [405, 552] on textarea at bounding box center [374, 593] width 281 height 83
click at [307, 552] on textarea "estimation. rounding" at bounding box center [374, 593] width 281 height 83
type textarea "estimation and rounding"
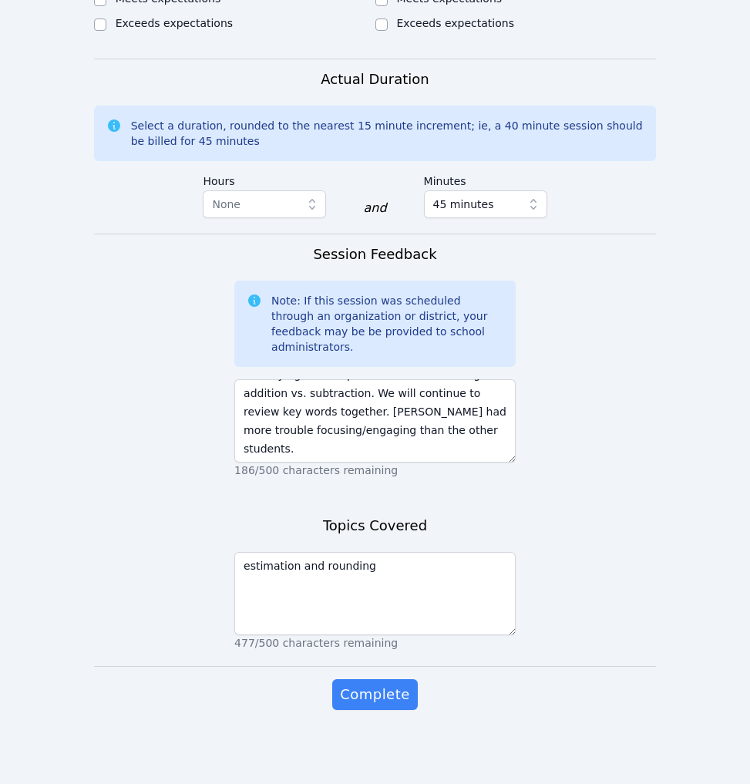
drag, startPoint x: 383, startPoint y: 690, endPoint x: 386, endPoint y: 719, distance: 29.5
click at [379, 715] on div "Complete" at bounding box center [374, 710] width 281 height 62
click at [372, 684] on span "Complete" at bounding box center [374, 695] width 69 height 22
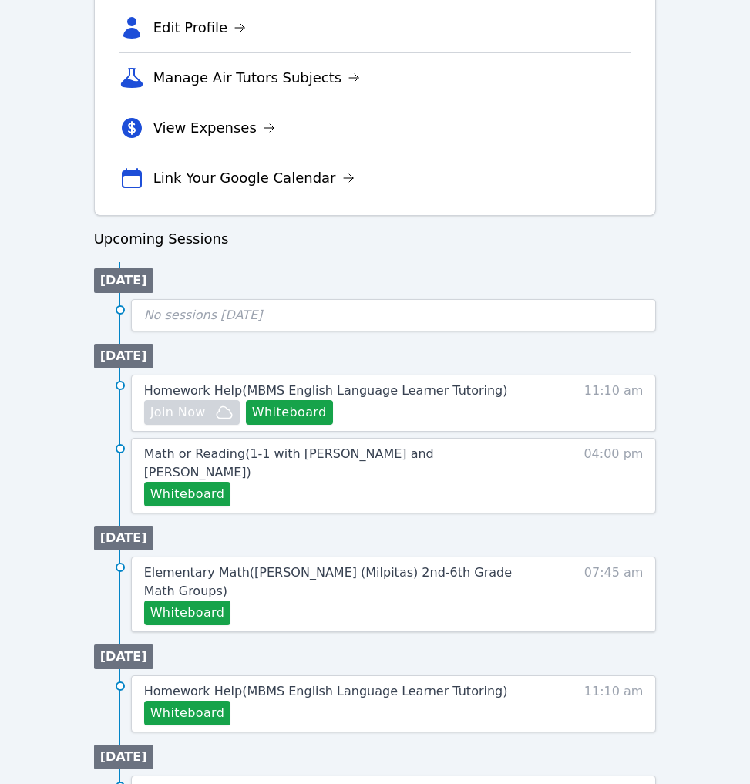
scroll to position [1109, 0]
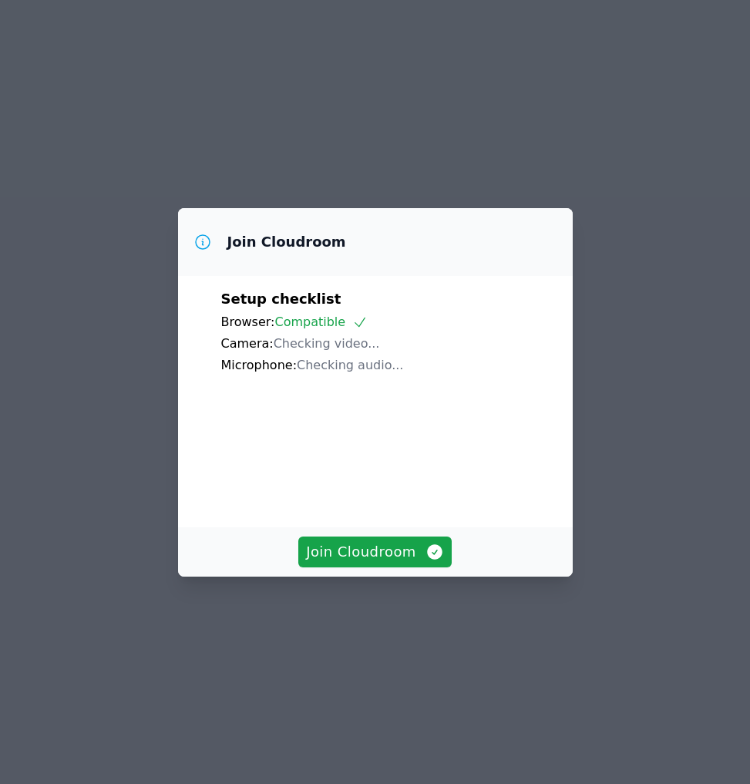
click at [420, 356] on div "Microphone: Checking audio..." at bounding box center [375, 365] width 308 height 19
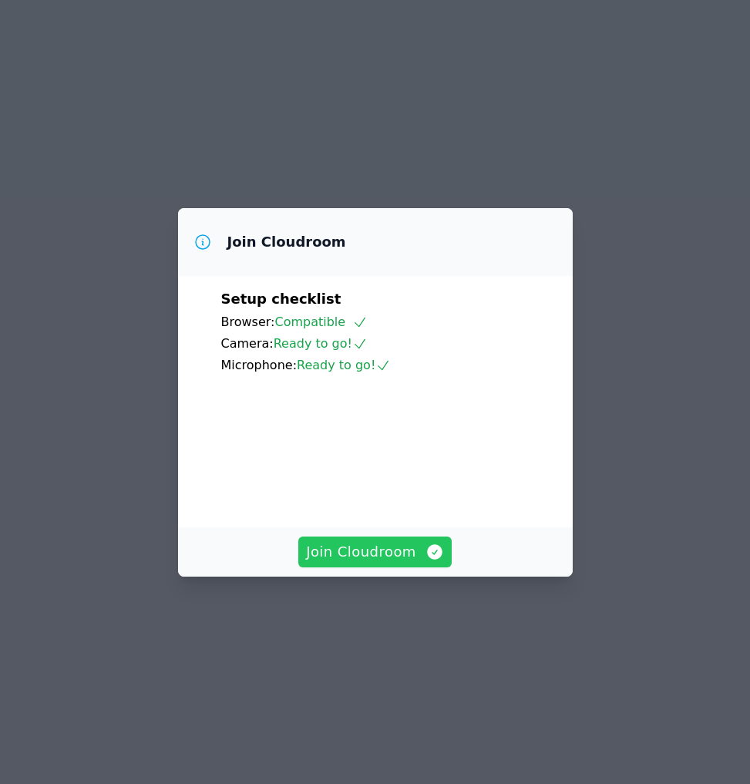
click at [379, 563] on span "Join Cloudroom" at bounding box center [375, 552] width 138 height 22
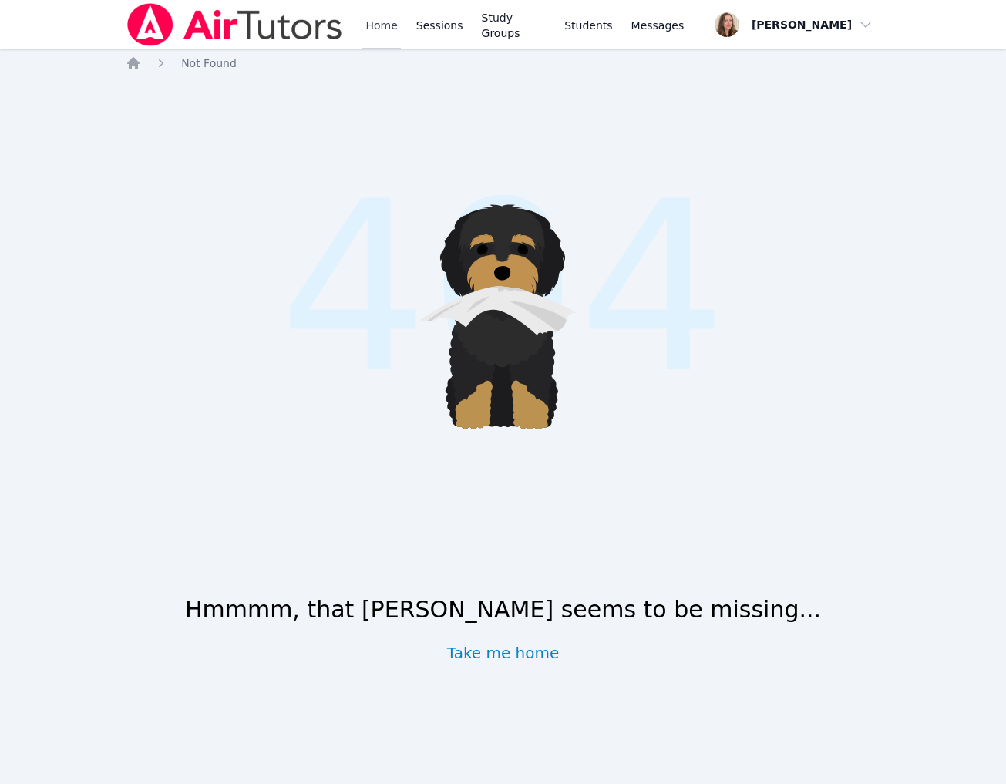
click at [400, 49] on link "Home" at bounding box center [381, 24] width 38 height 49
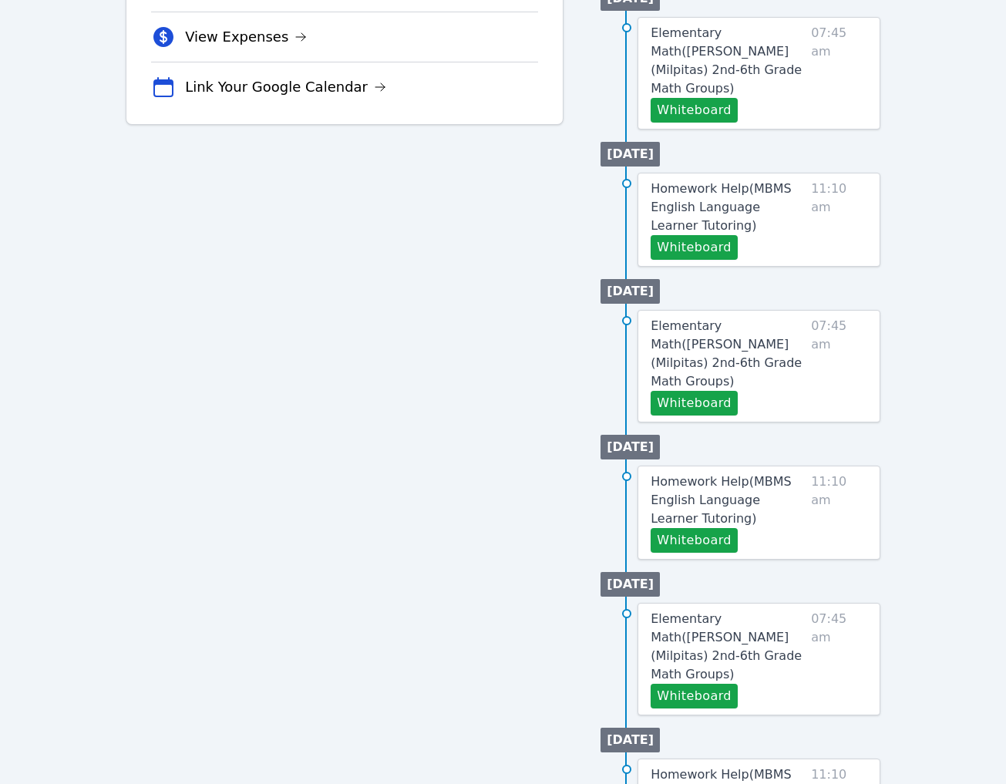
scroll to position [580, 0]
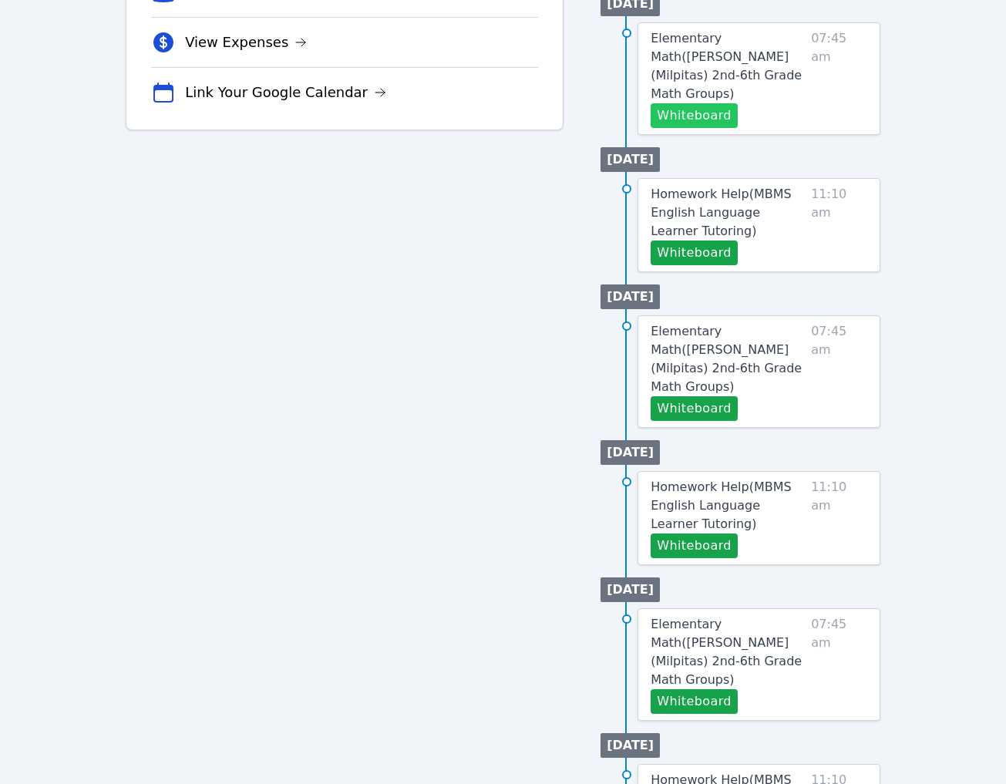
click at [720, 128] on button "Whiteboard" at bounding box center [694, 115] width 87 height 25
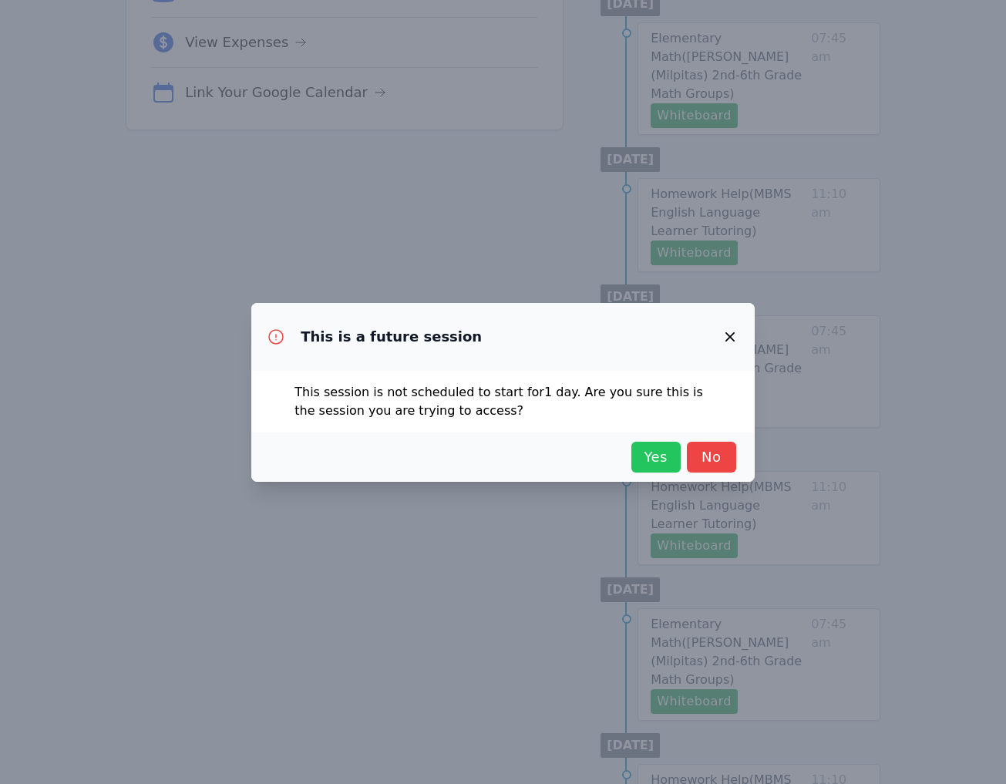
click at [639, 468] on span "Yes" at bounding box center [656, 457] width 34 height 22
